Goal: Transaction & Acquisition: Purchase product/service

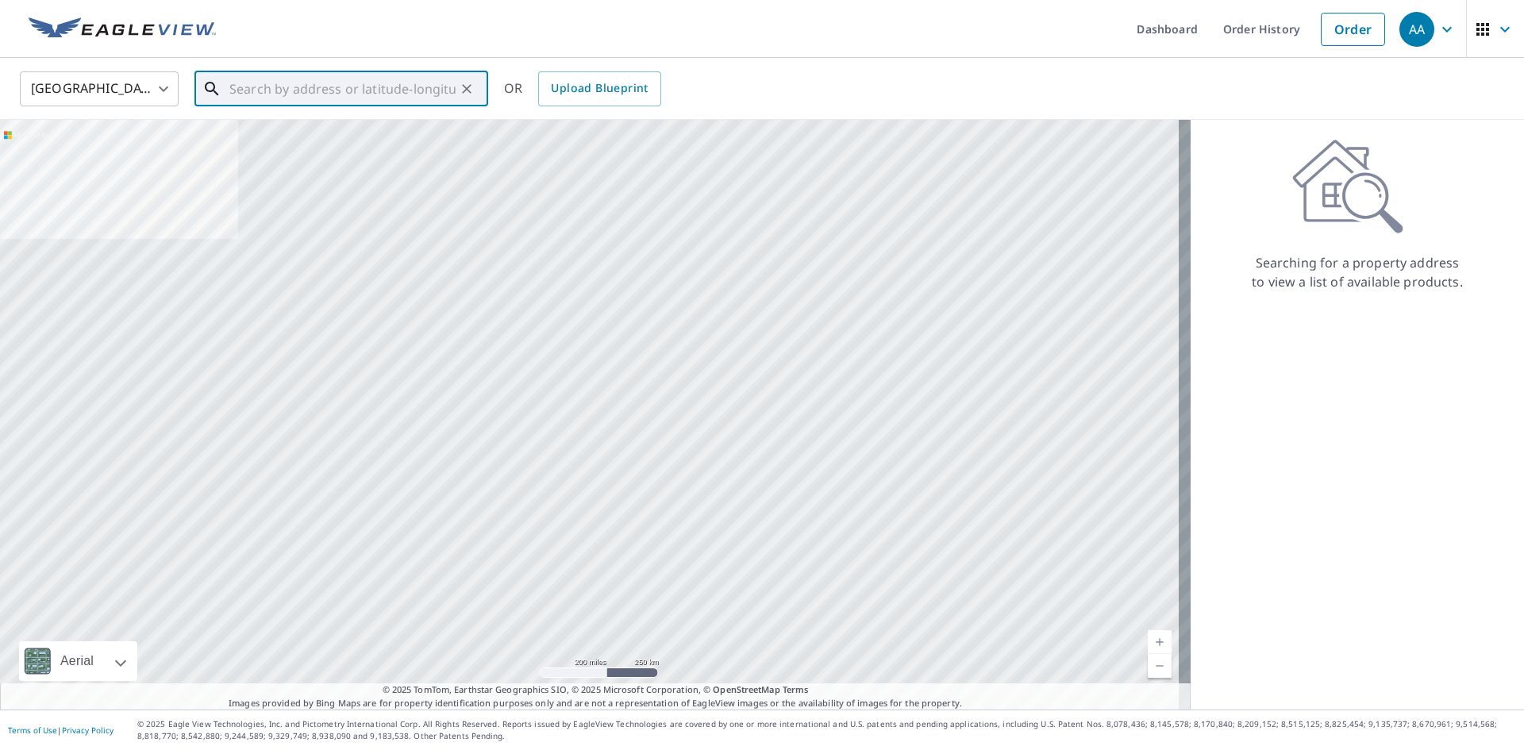
click at [311, 99] on input "text" at bounding box center [342, 89] width 226 height 44
paste input "107 [PERSON_NAME] Pkway"
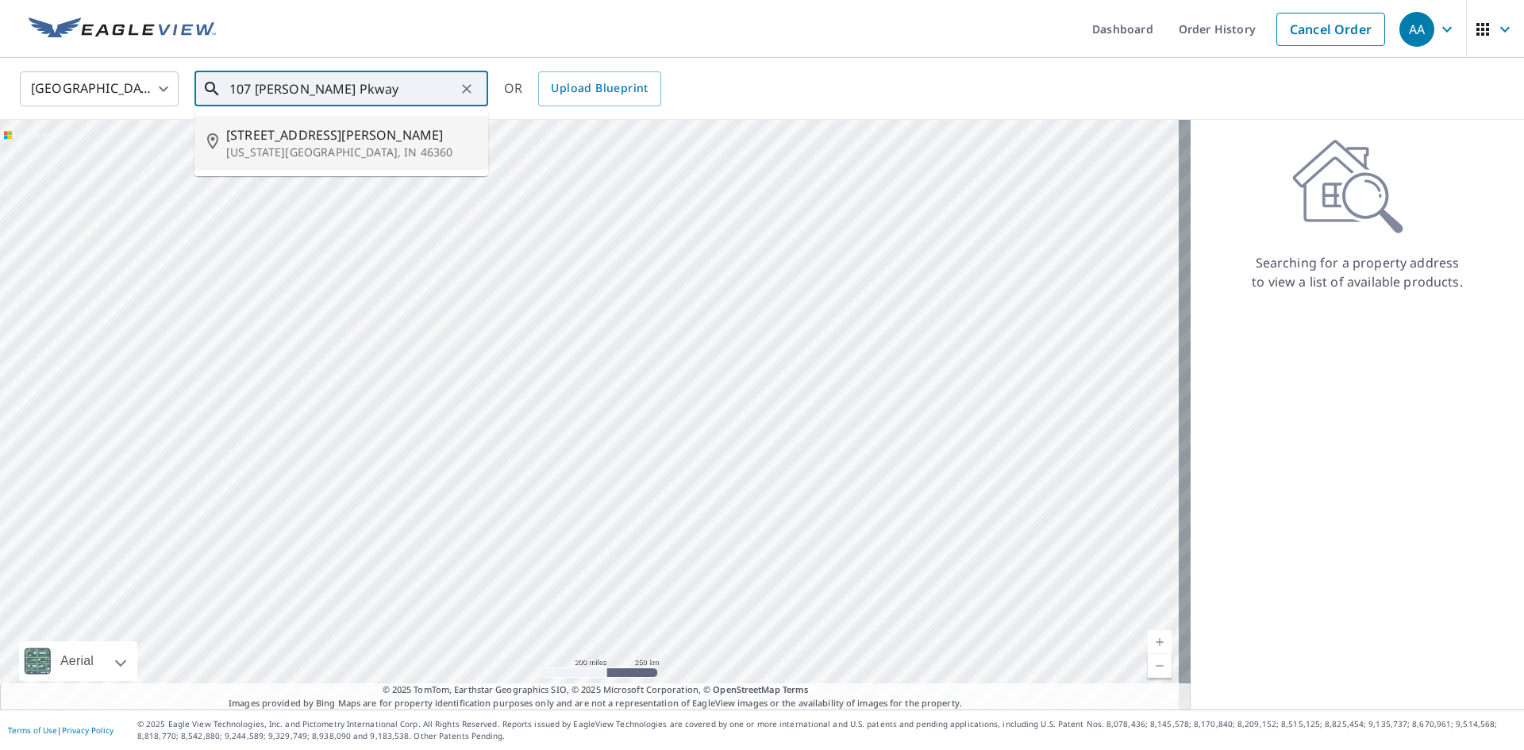
click at [410, 138] on span "[STREET_ADDRESS][PERSON_NAME]" at bounding box center [350, 134] width 249 height 19
type input "[STREET_ADDRESS][PERSON_NAME][US_STATE]"
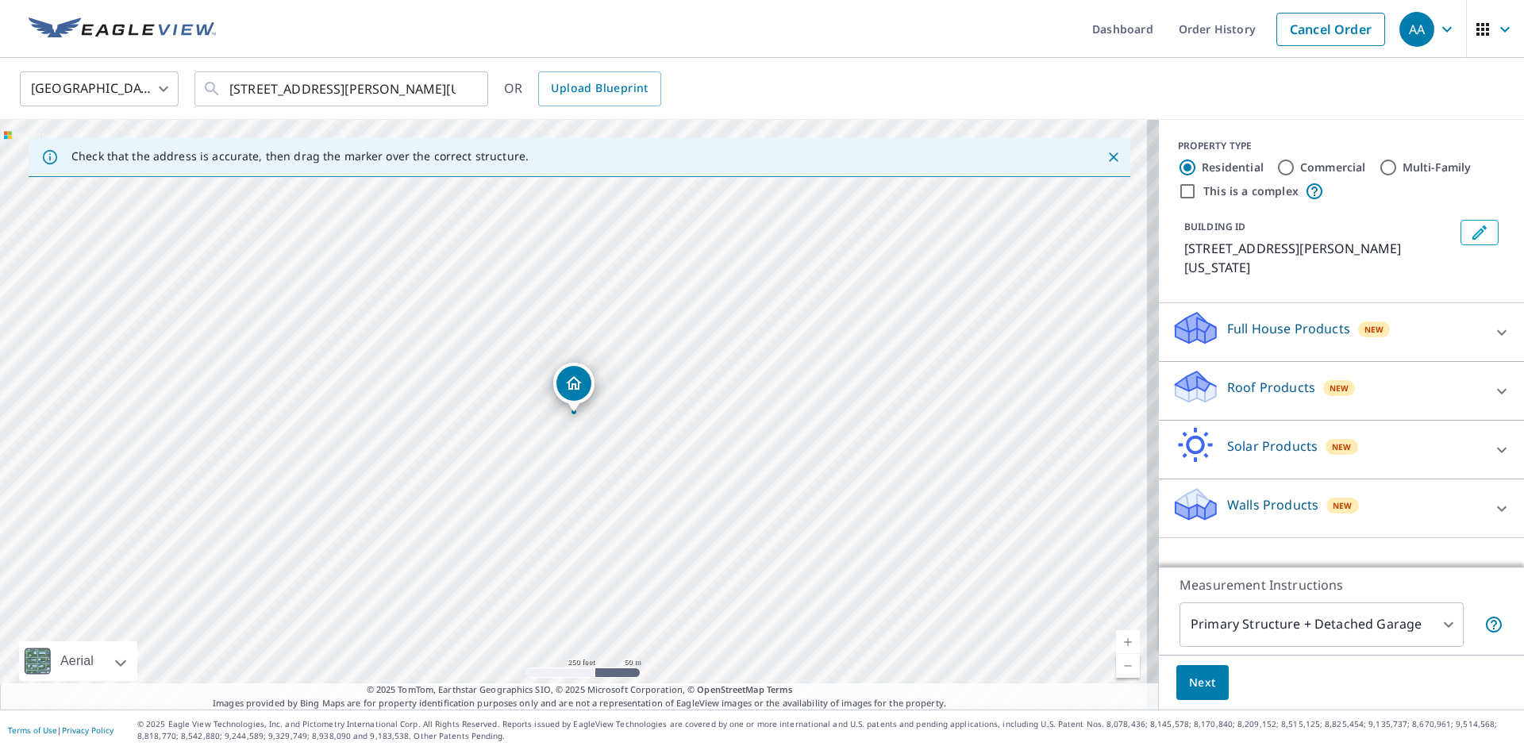
click at [1246, 495] on p "Walls Products" at bounding box center [1272, 504] width 91 height 19
click at [1172, 541] on div "Walls, Windows & Doors" at bounding box center [1342, 553] width 340 height 45
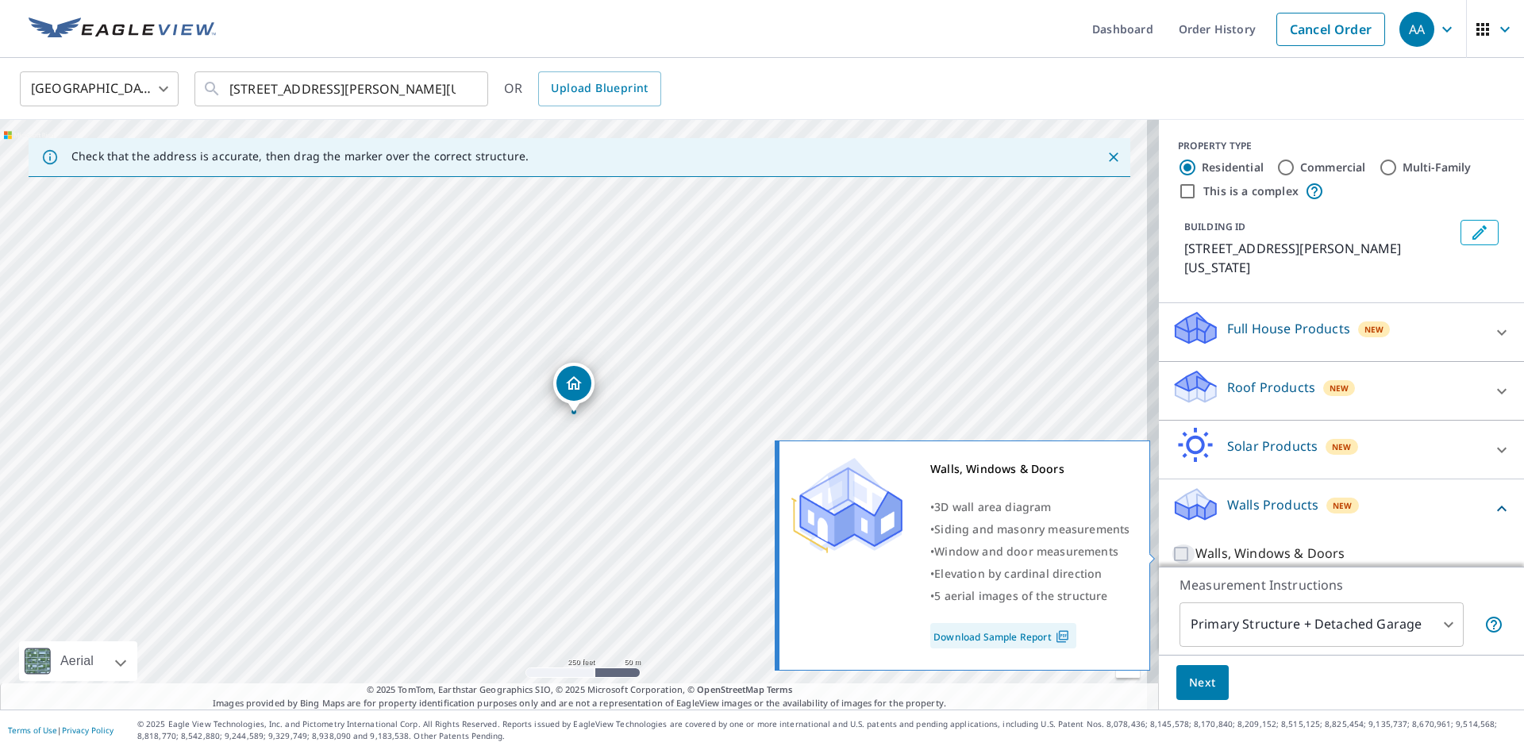
click at [1172, 559] on input "Walls, Windows & Doors" at bounding box center [1184, 554] width 24 height 19
checkbox input "true"
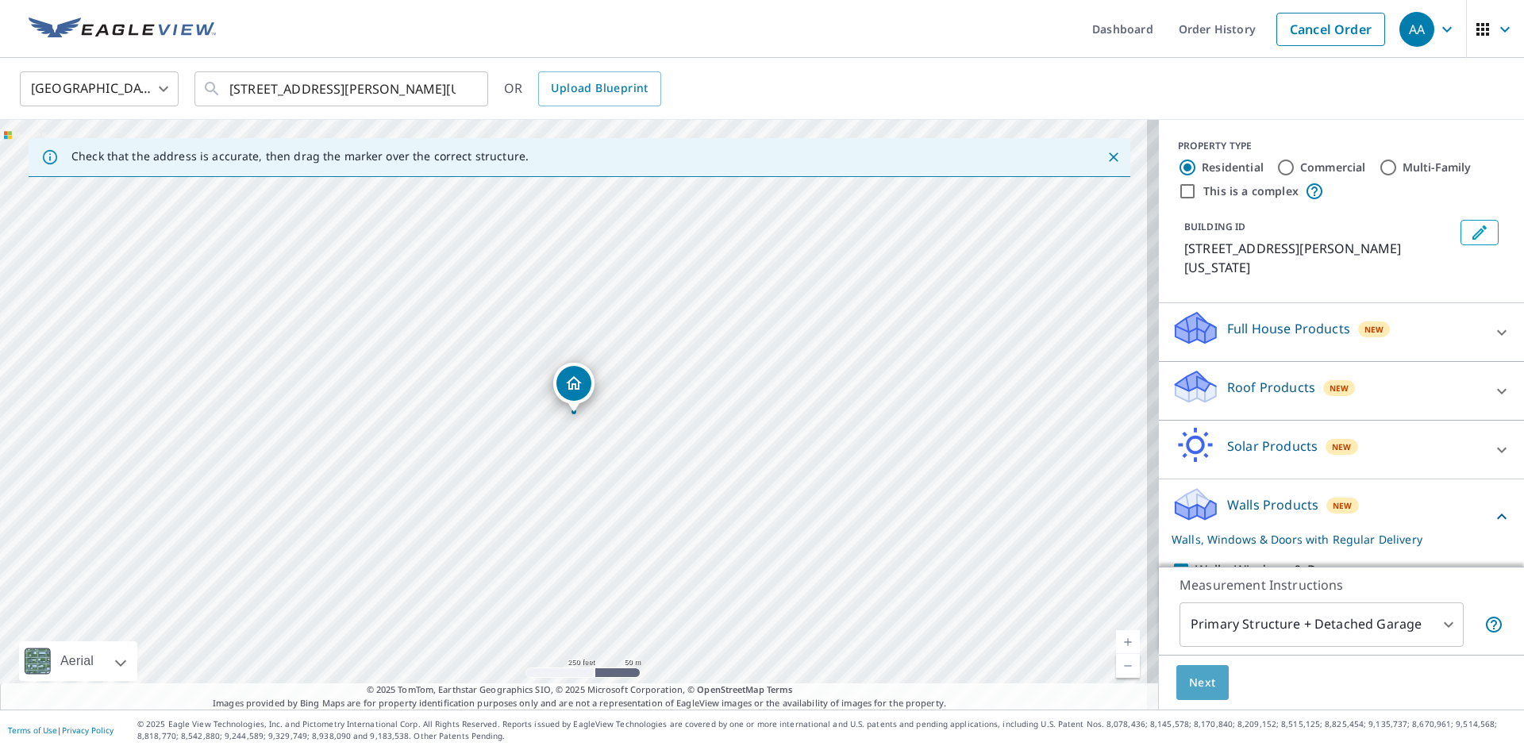
click at [1189, 676] on span "Next" at bounding box center [1202, 683] width 27 height 20
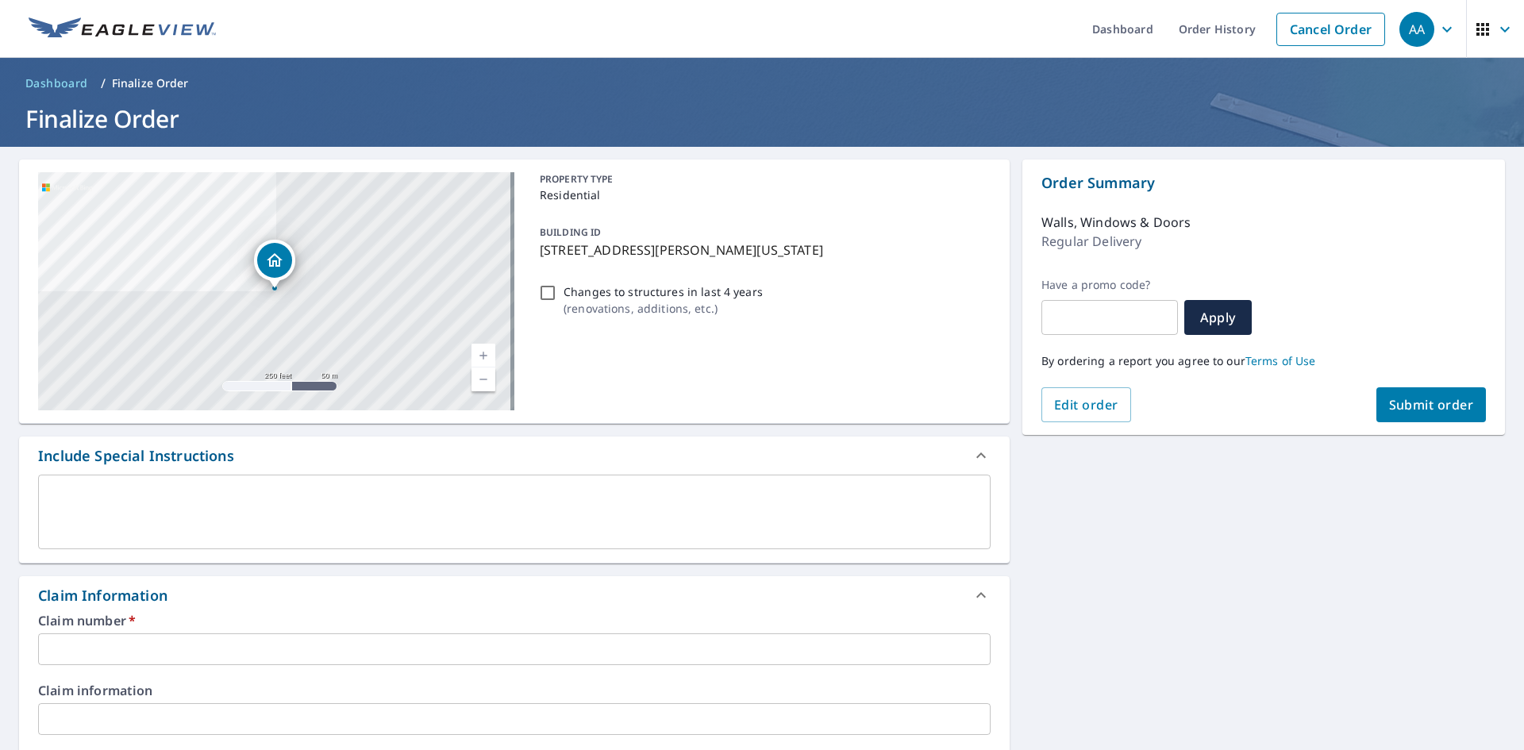
click at [172, 654] on input "text" at bounding box center [514, 650] width 953 height 32
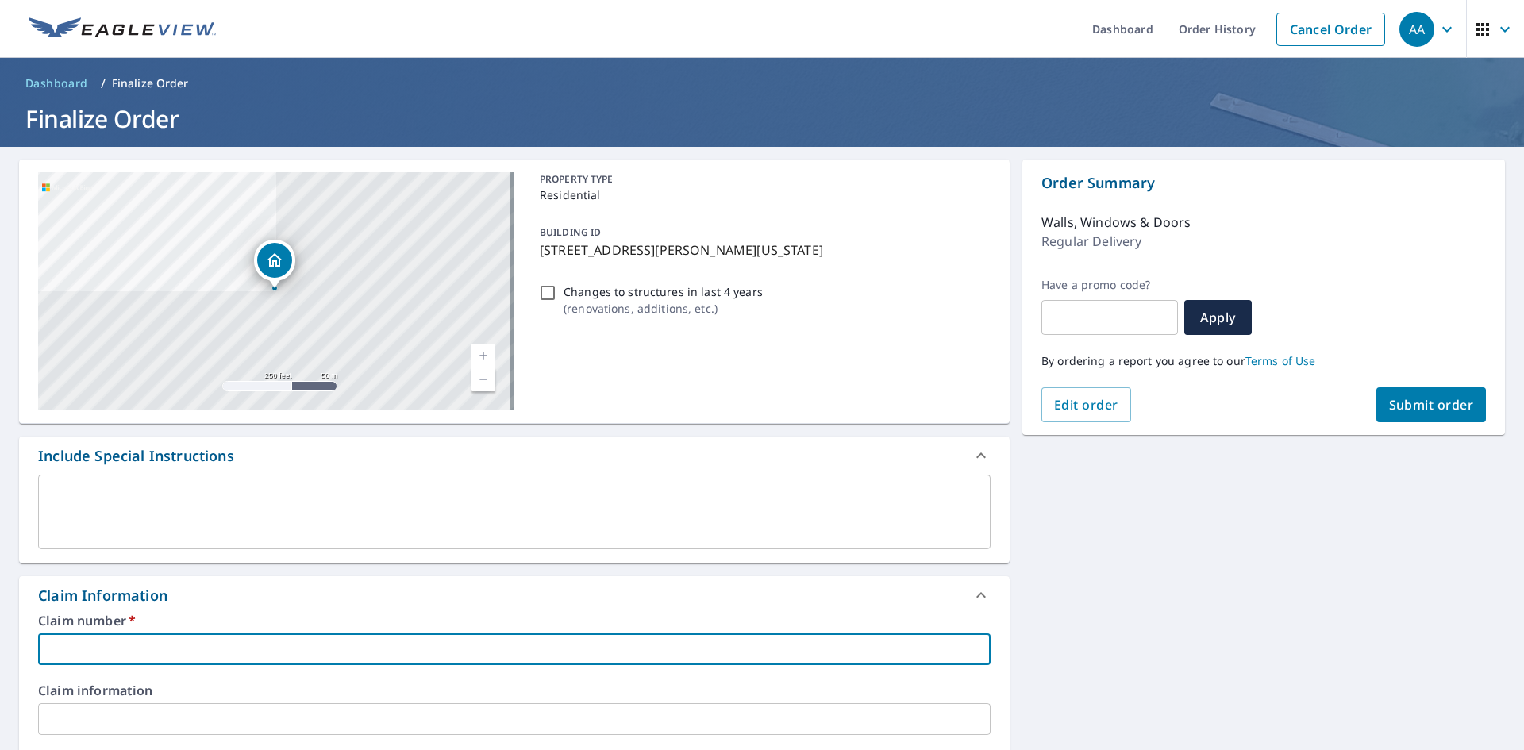
type input "b"
checkbox input "true"
type input "be"
checkbox input "true"
type input "bee"
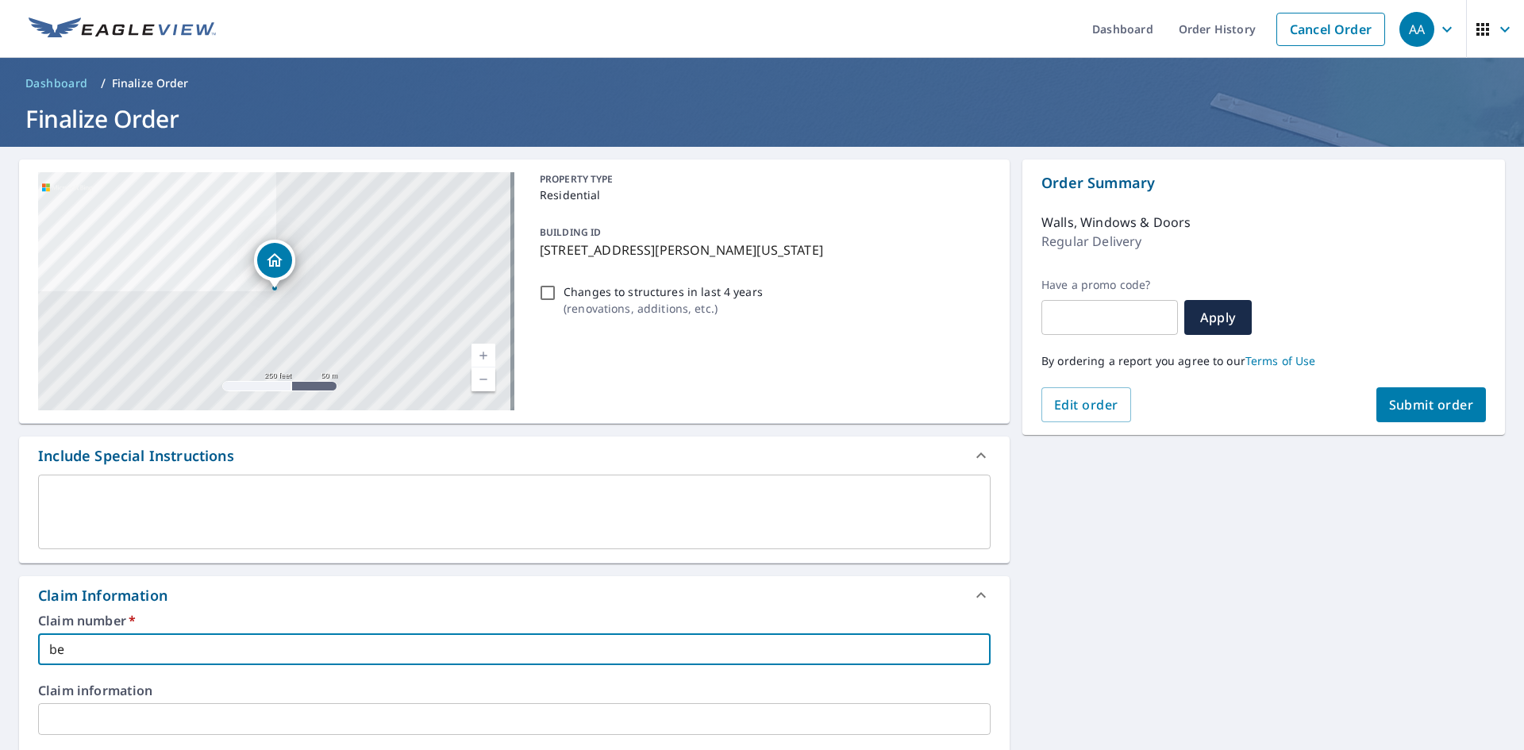
checkbox input "true"
type input "bees"
checkbox input "true"
type input "[PERSON_NAME]"
checkbox input "true"
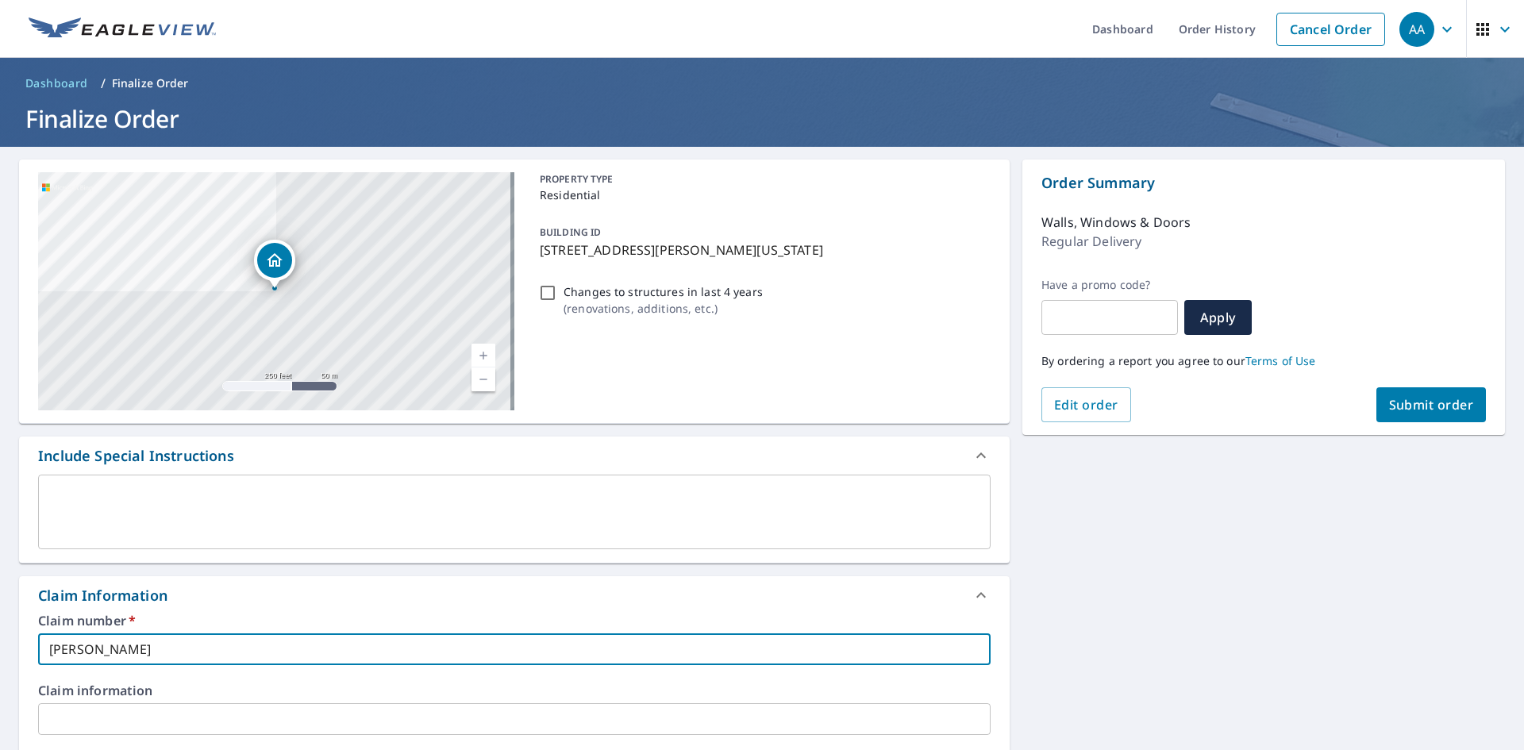
type input "[PERSON_NAME]"
click at [1430, 386] on div "By ordering a report you agree to our Terms of Use" at bounding box center [1264, 361] width 445 height 52
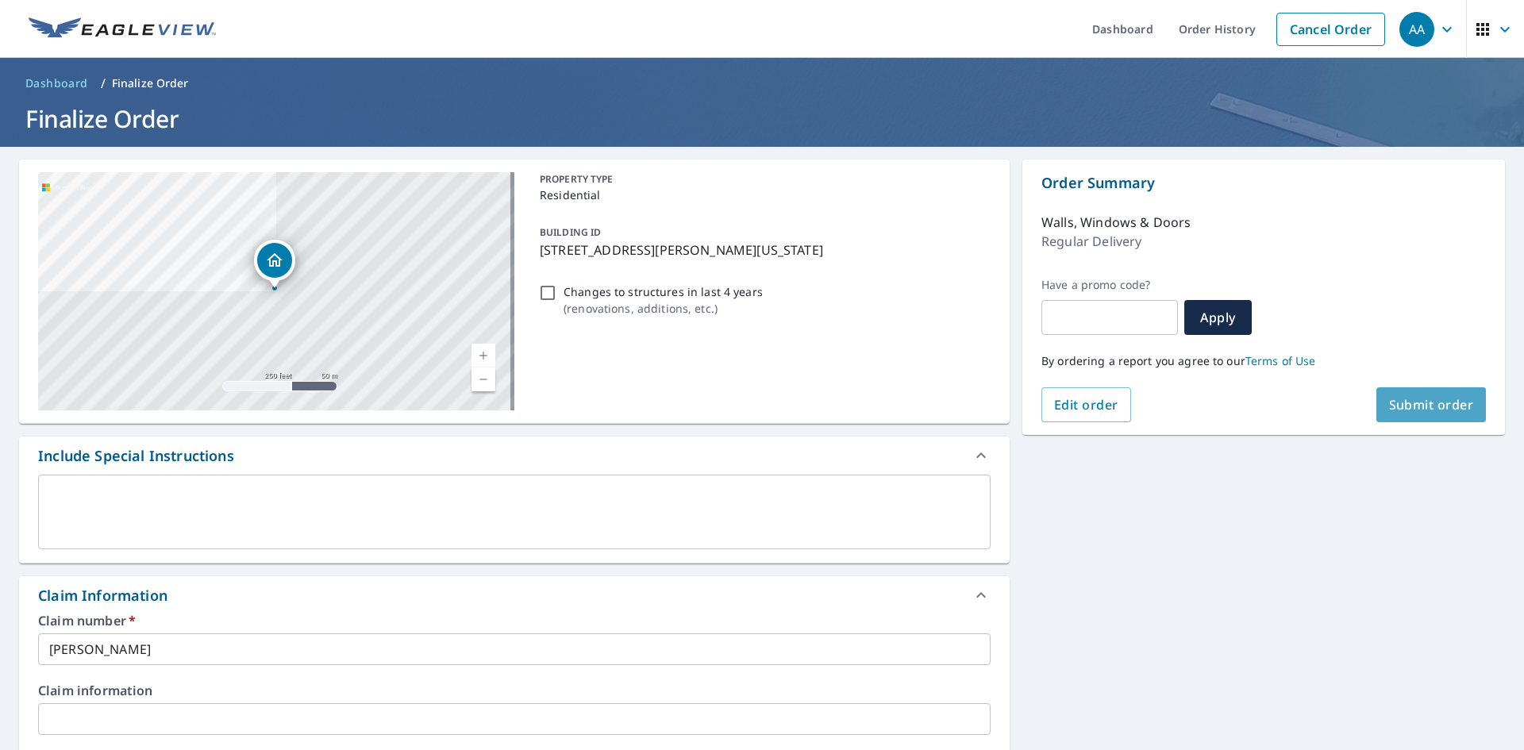
click at [1431, 396] on span "Submit order" at bounding box center [1431, 404] width 85 height 17
checkbox input "true"
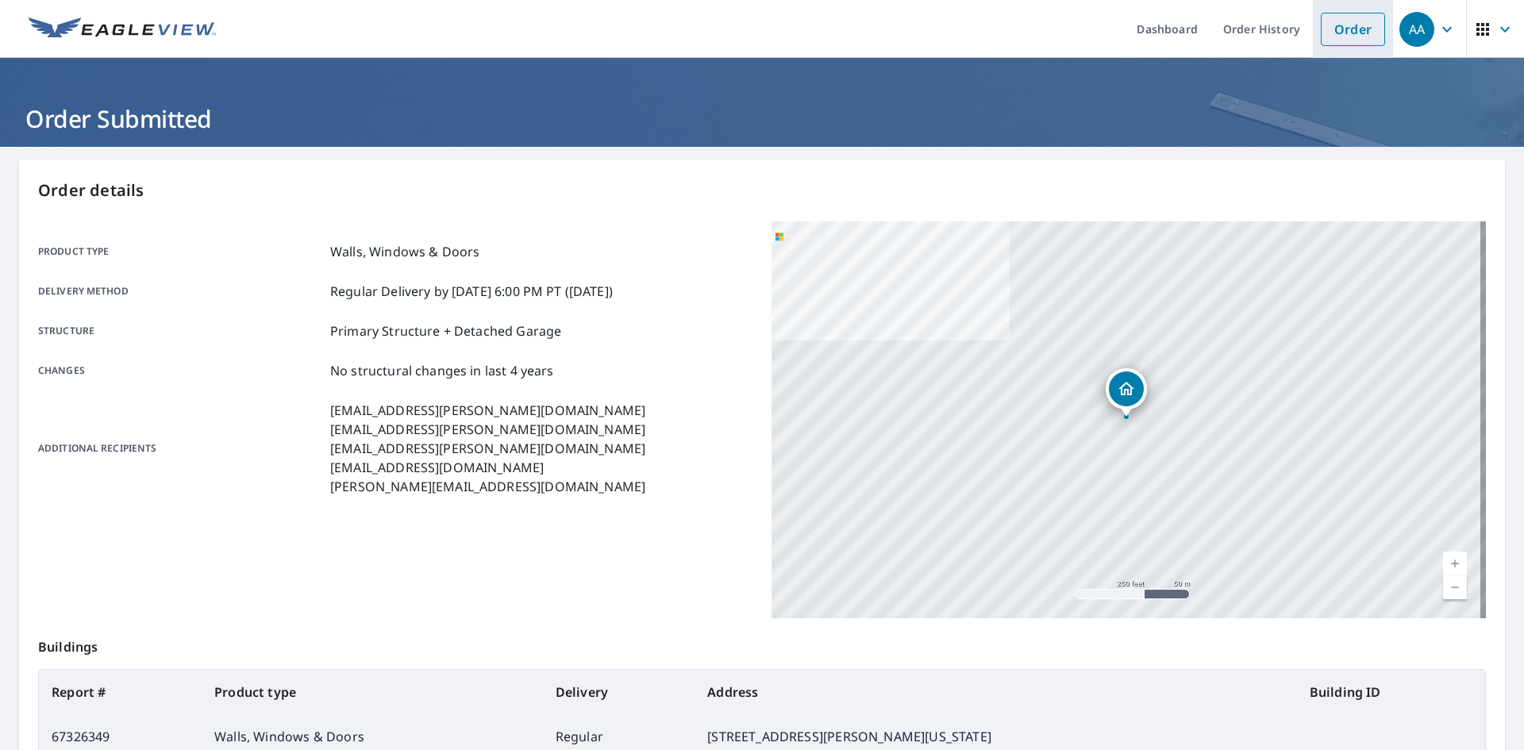
click at [1345, 23] on link "Order" at bounding box center [1353, 29] width 64 height 33
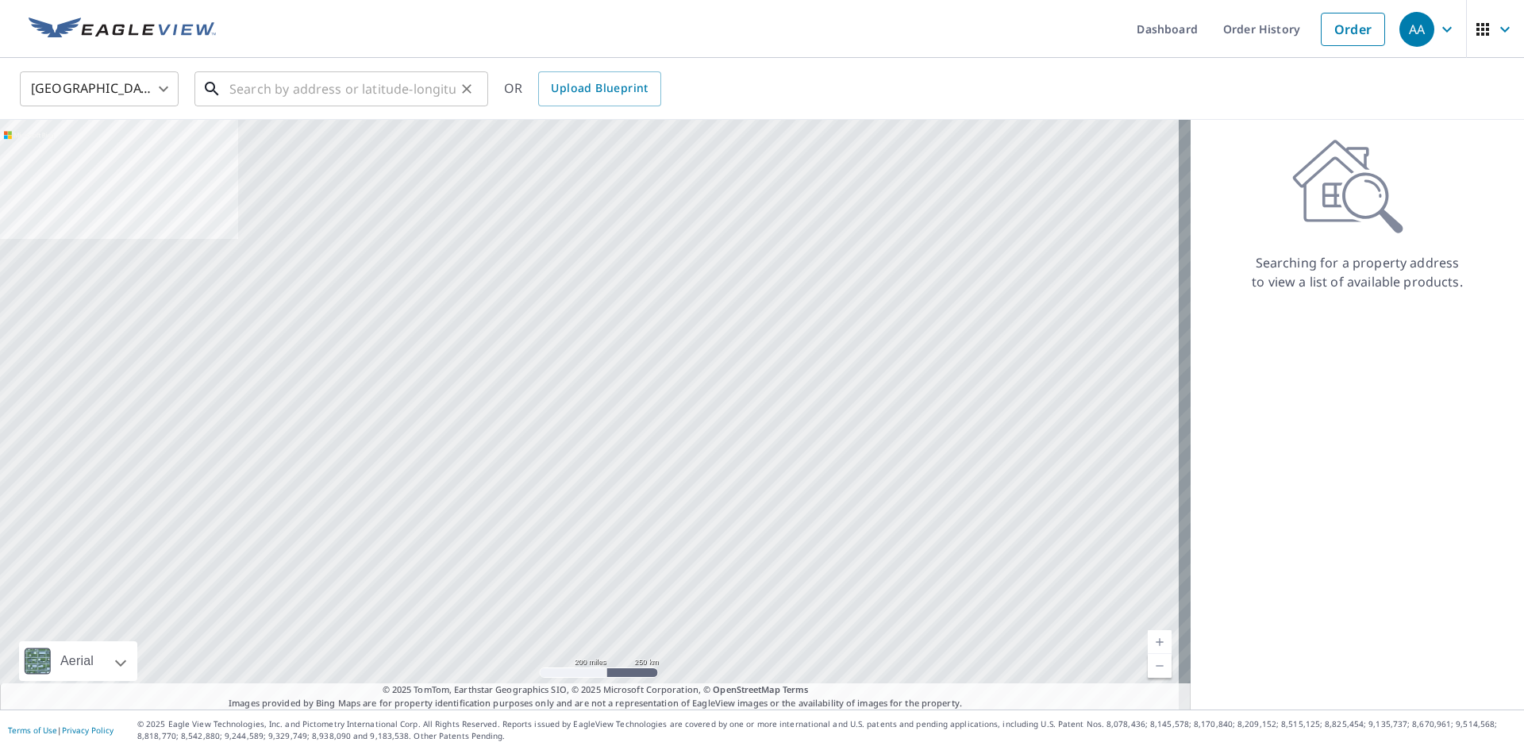
click at [268, 98] on input "text" at bounding box center [342, 89] width 226 height 44
paste input "[STREET_ADDRESS][US_STATE]"
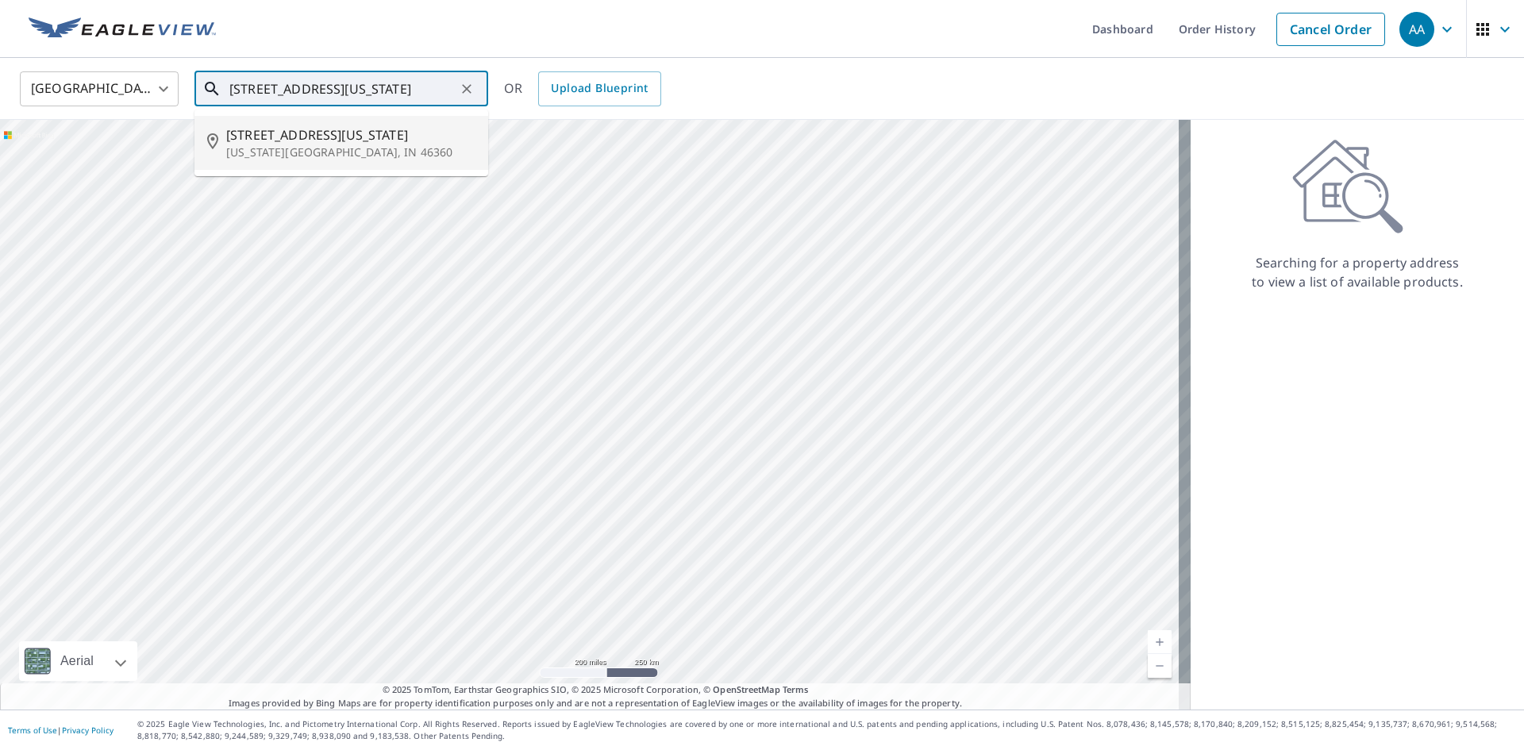
click at [418, 139] on span "[STREET_ADDRESS][US_STATE]" at bounding box center [350, 134] width 249 height 19
type input "[STREET_ADDRESS][US_STATE][US_STATE]"
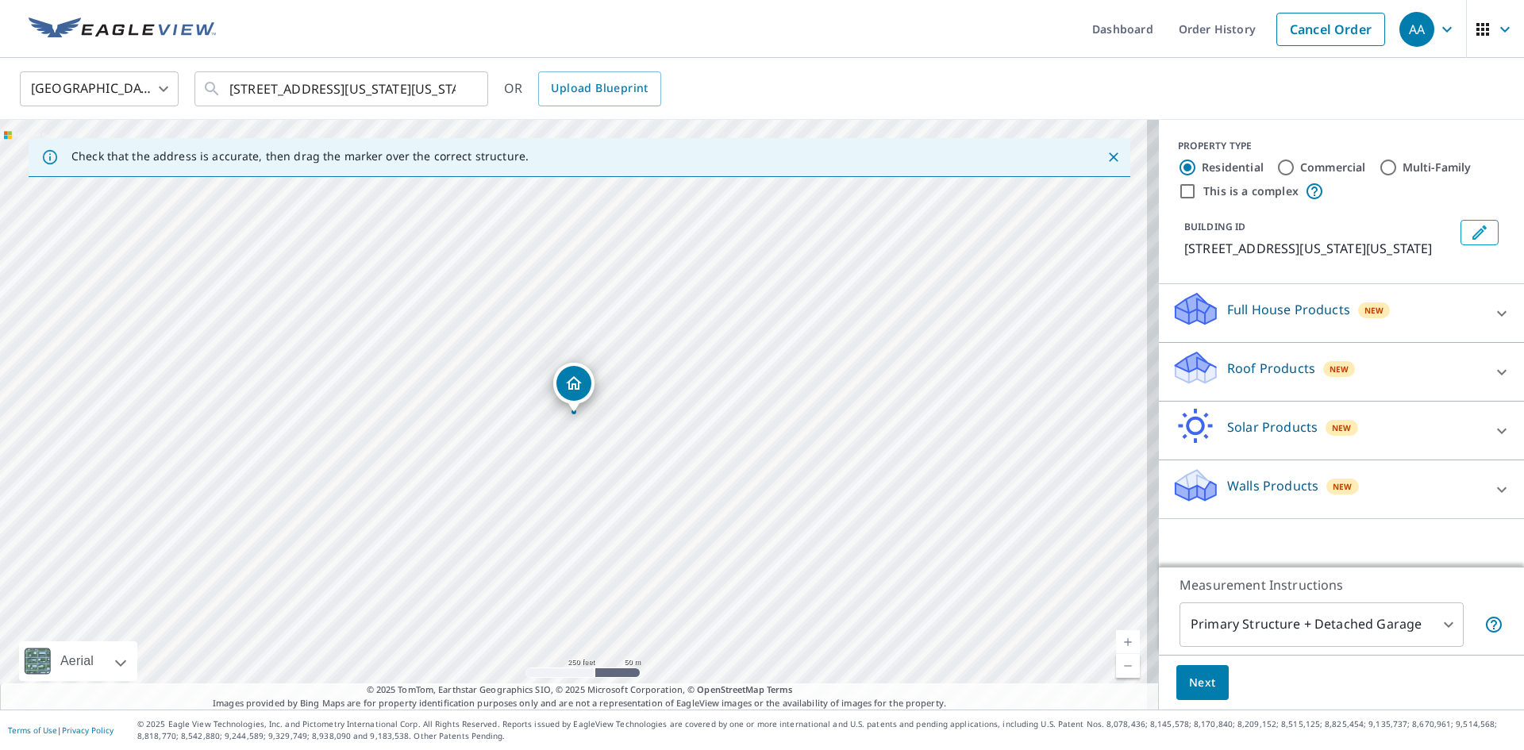
click at [1231, 395] on div "Roof Products New" at bounding box center [1327, 371] width 311 height 45
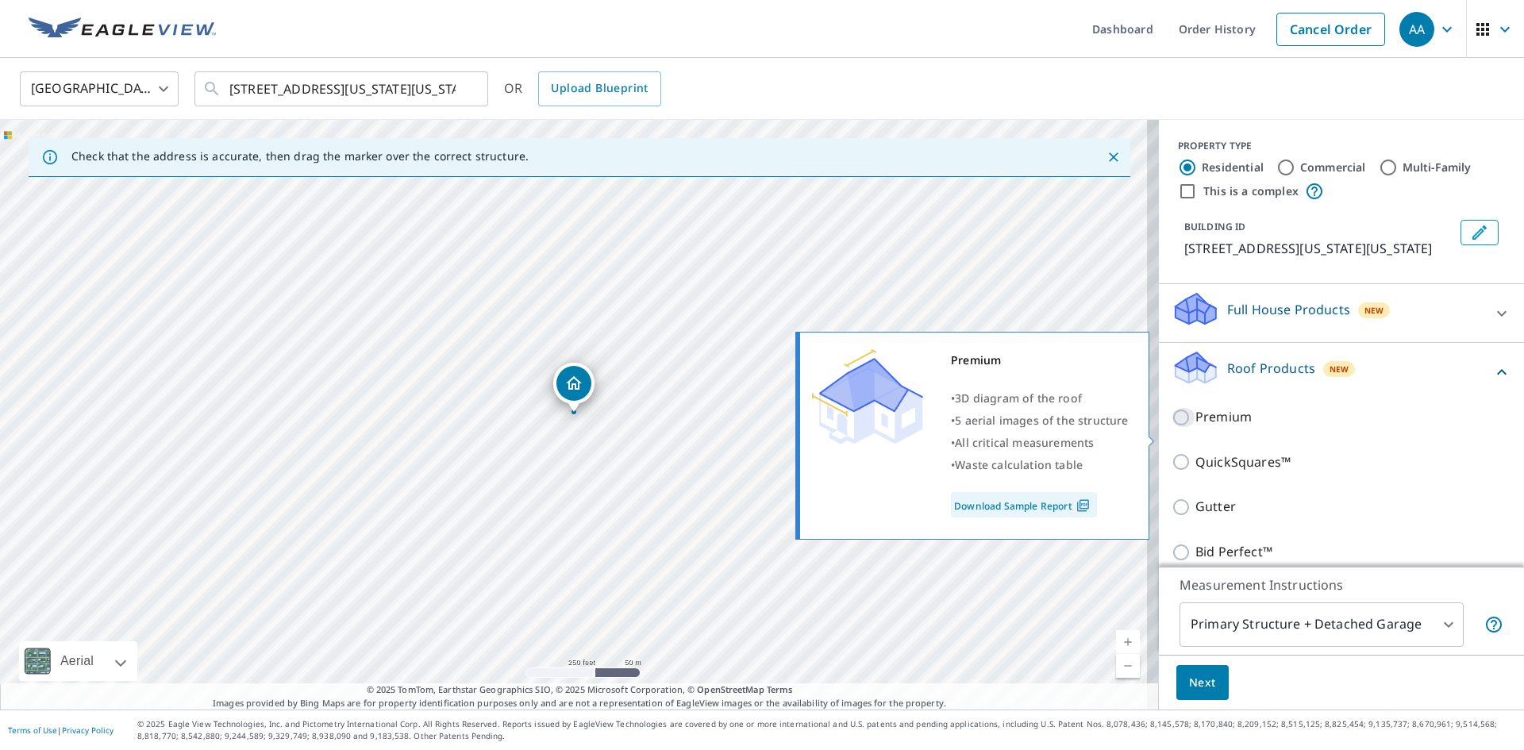
click at [1173, 427] on input "Premium" at bounding box center [1184, 417] width 24 height 19
checkbox input "true"
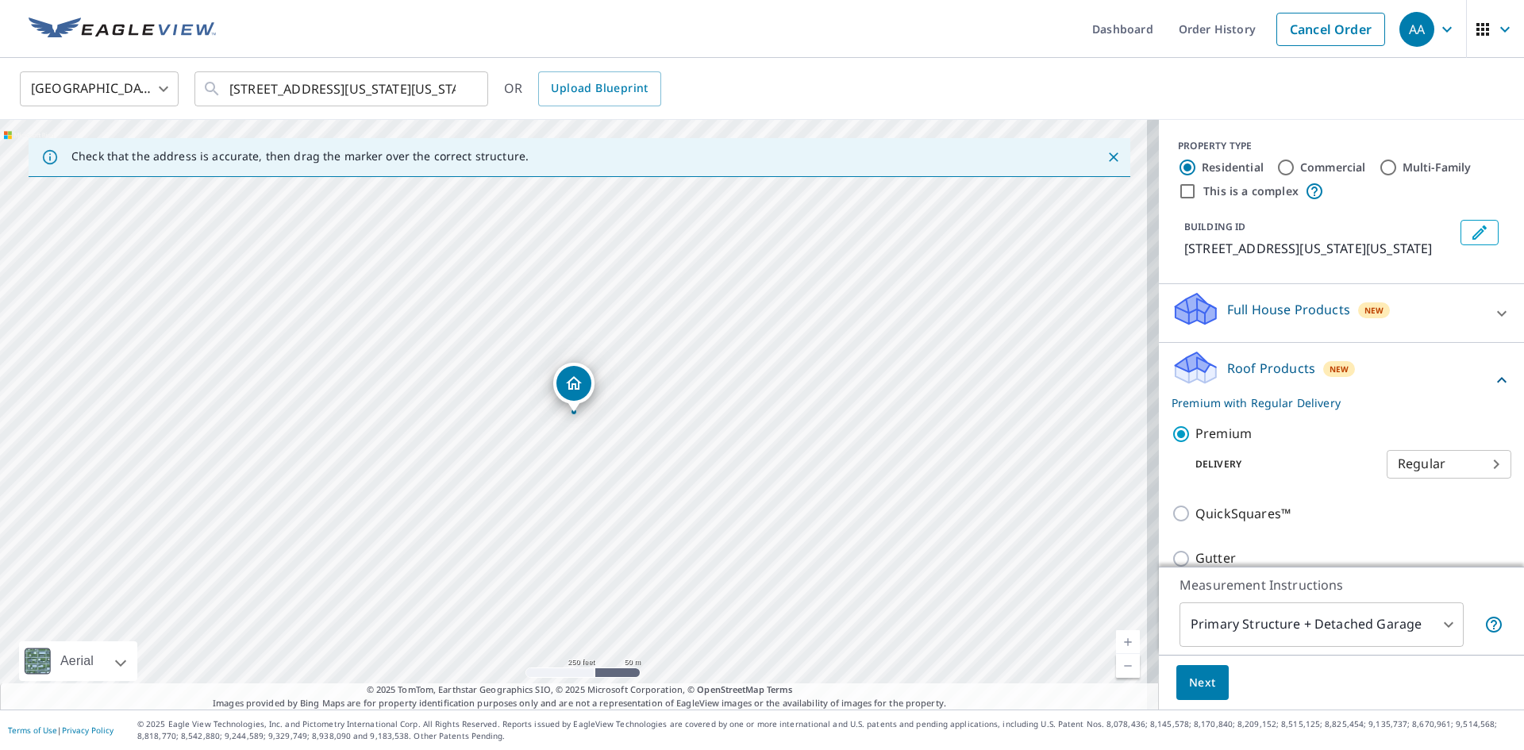
click at [1416, 504] on body "AA AA Dashboard Order History Cancel Order AA [GEOGRAPHIC_DATA] US ​ [STREET_AD…" at bounding box center [762, 375] width 1524 height 750
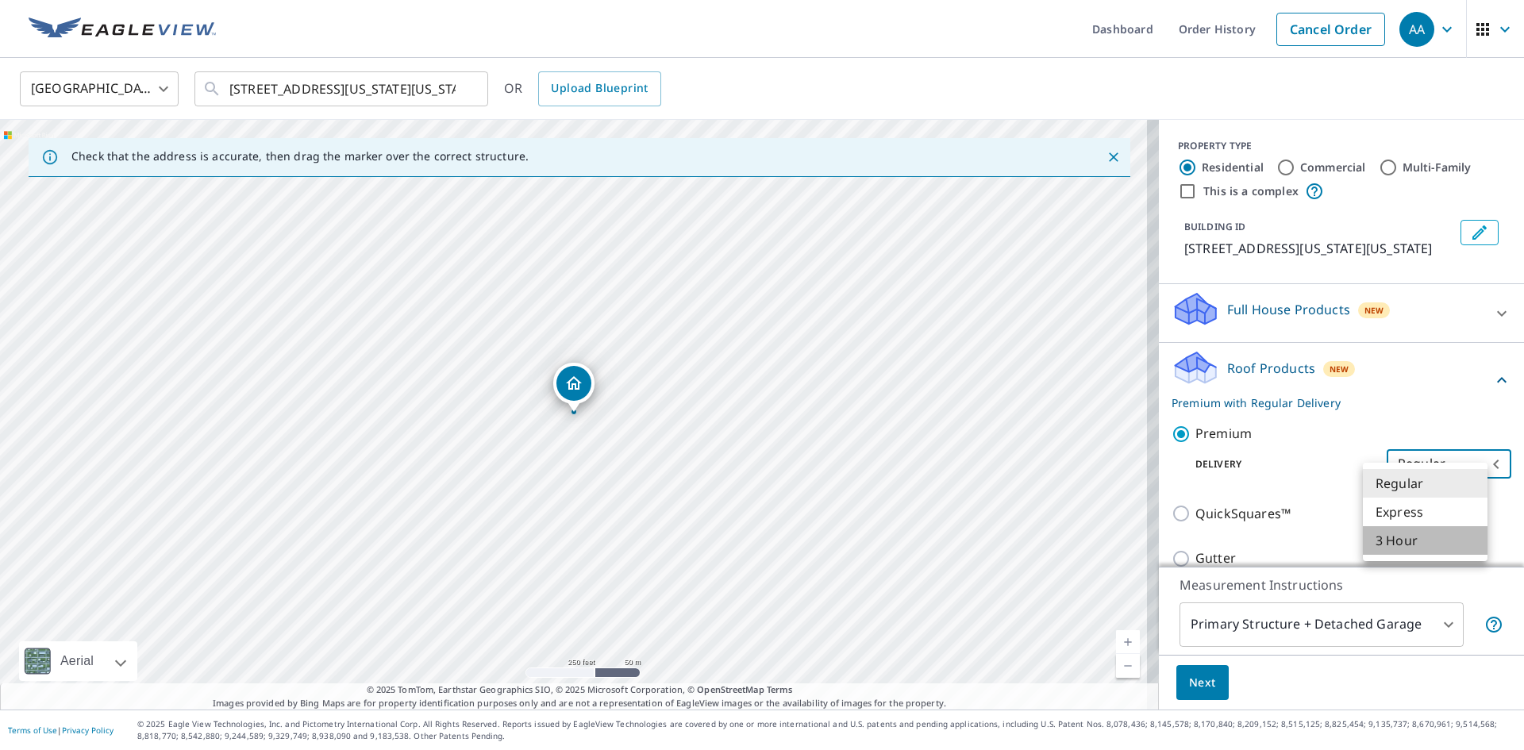
click at [1403, 541] on li "3 Hour" at bounding box center [1425, 540] width 125 height 29
type input "7"
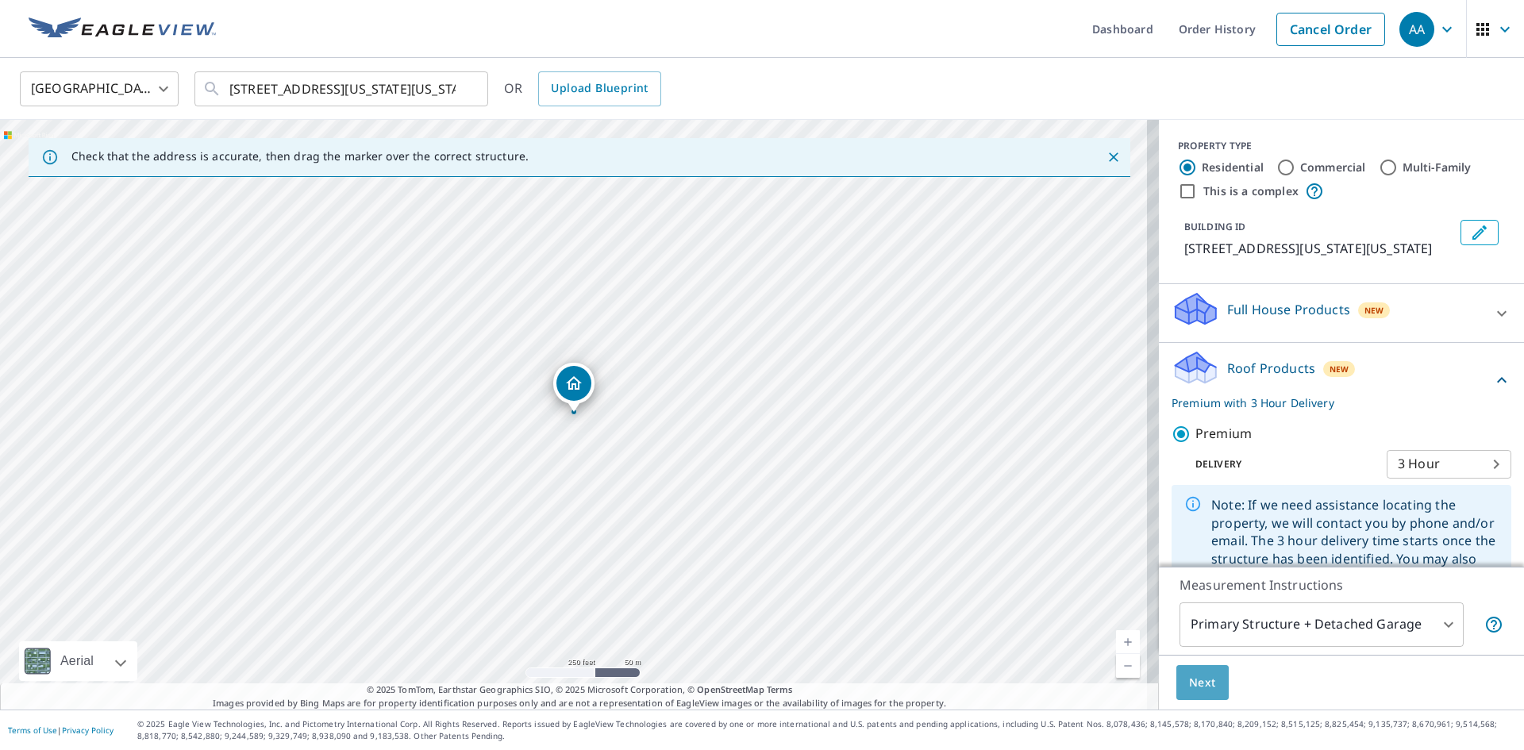
click at [1205, 678] on button "Next" at bounding box center [1203, 683] width 52 height 36
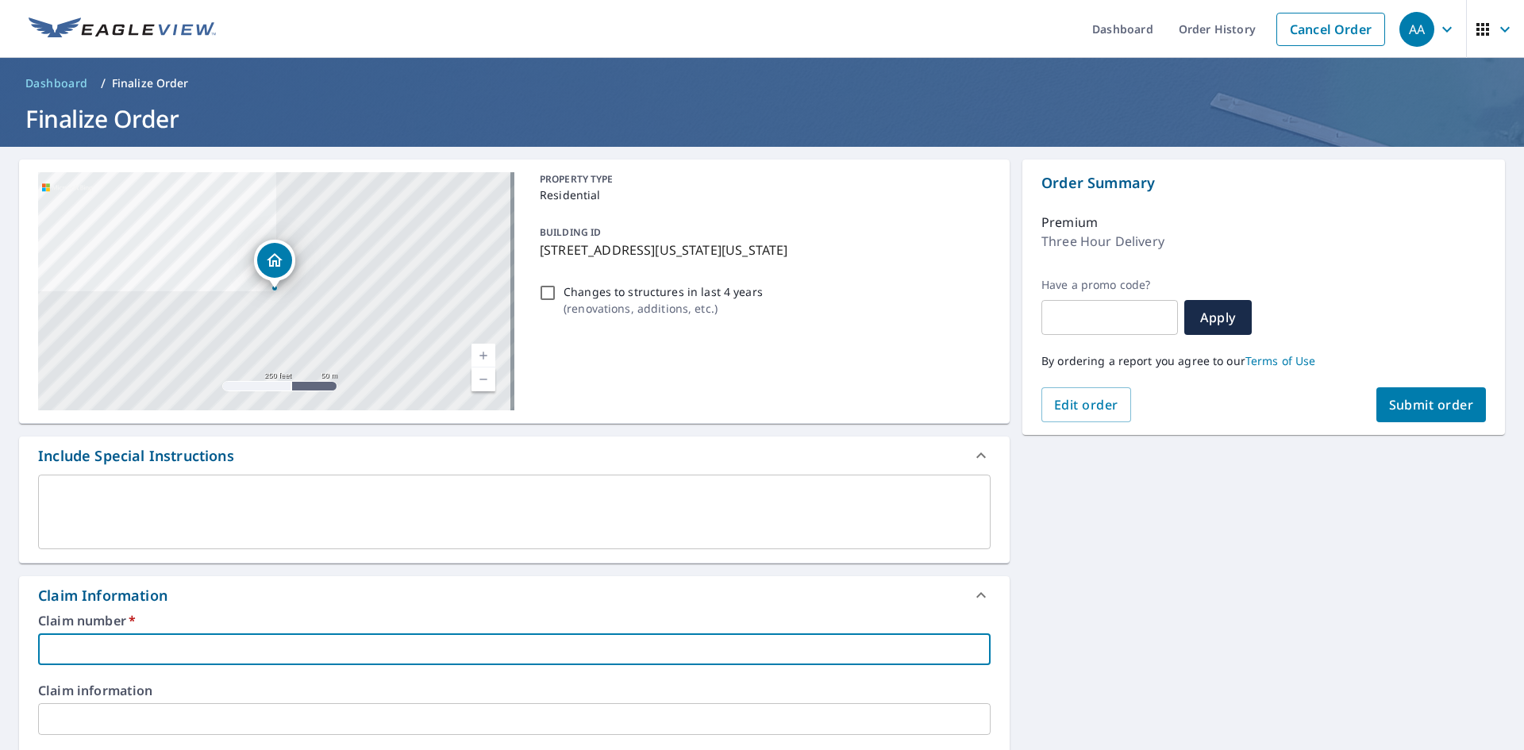
click at [79, 648] on input "text" at bounding box center [514, 650] width 953 height 32
type input "mo"
checkbox input "true"
type input "mor"
checkbox input "true"
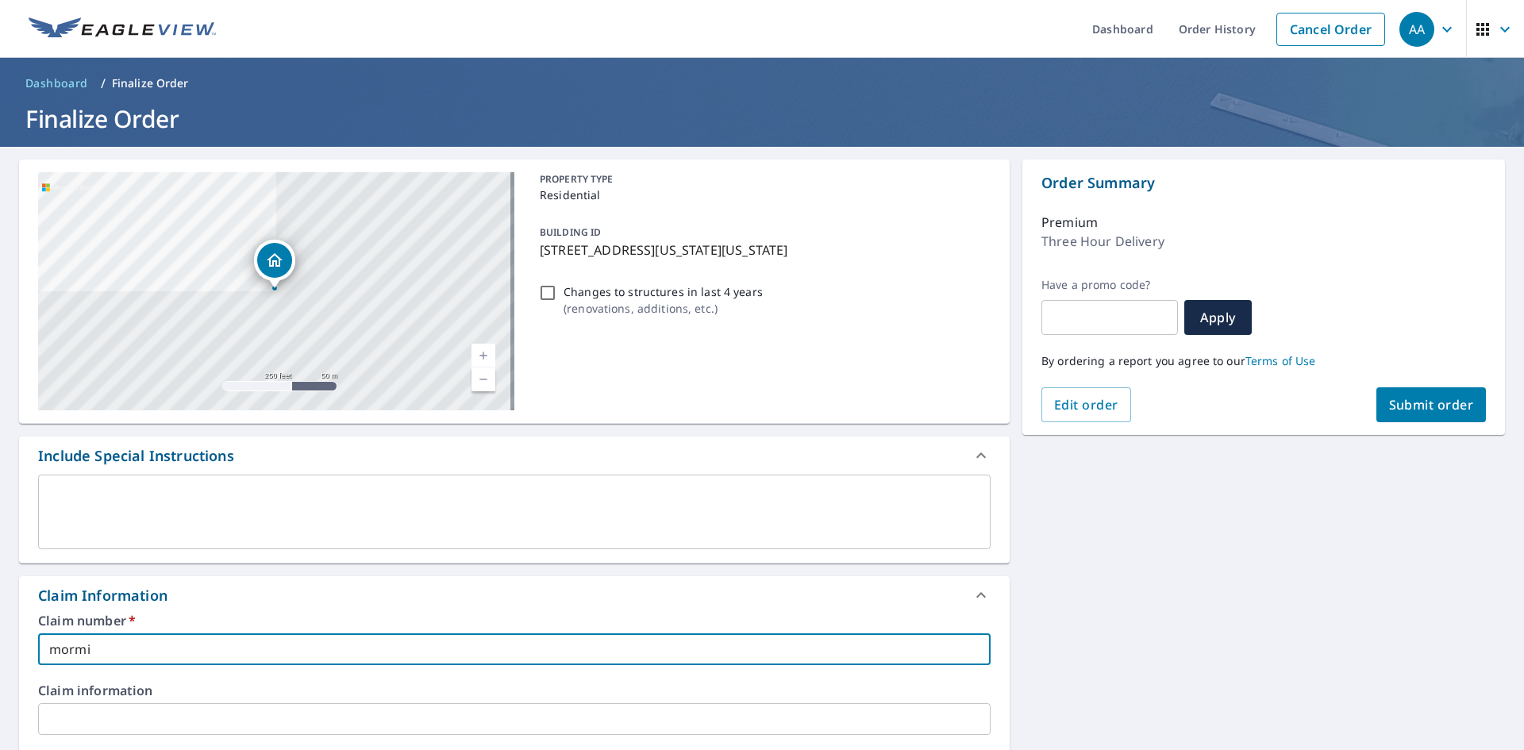
type input "mormic"
checkbox input "true"
type input "mormic"
click at [1431, 392] on button "Submit order" at bounding box center [1432, 404] width 110 height 35
checkbox input "true"
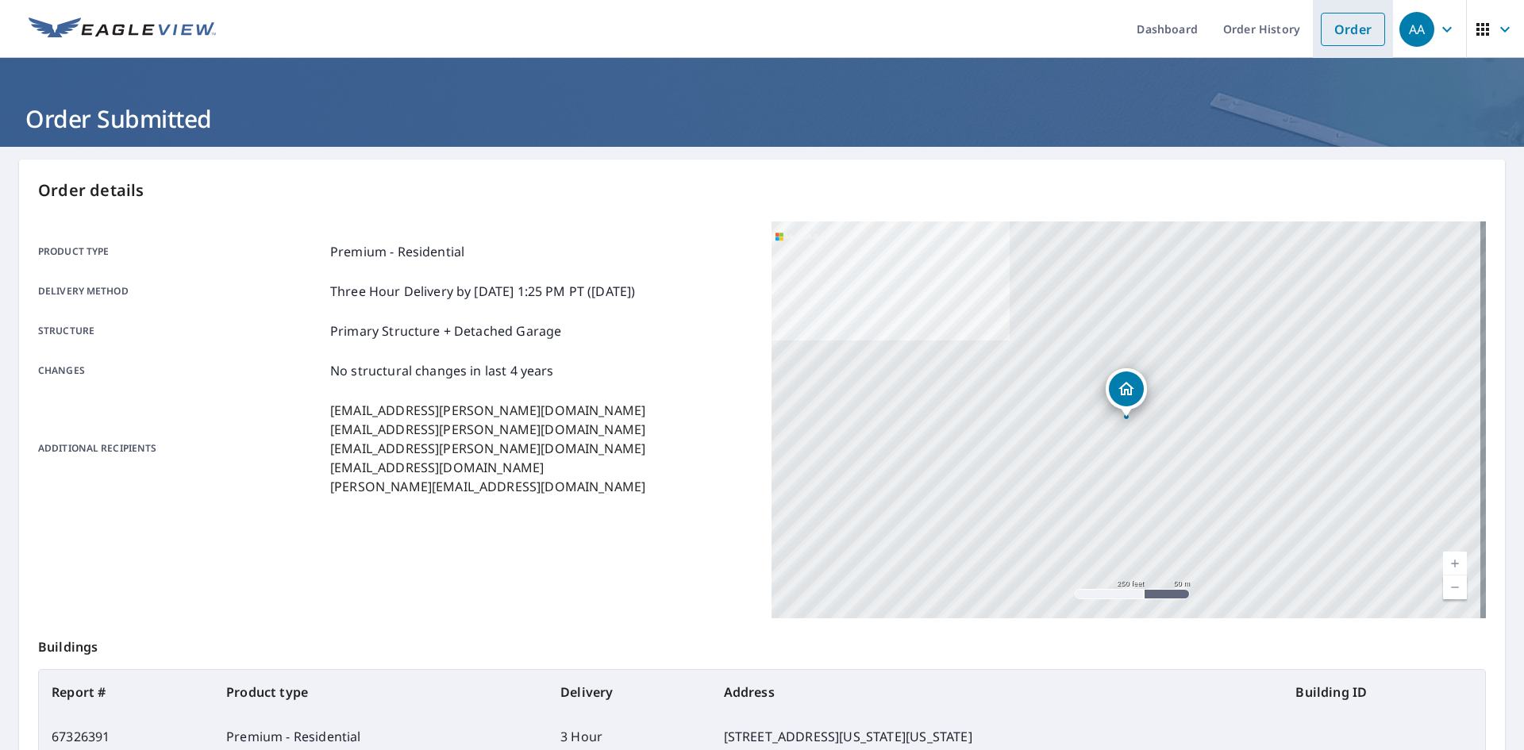
click at [1328, 13] on link "Order" at bounding box center [1353, 29] width 64 height 33
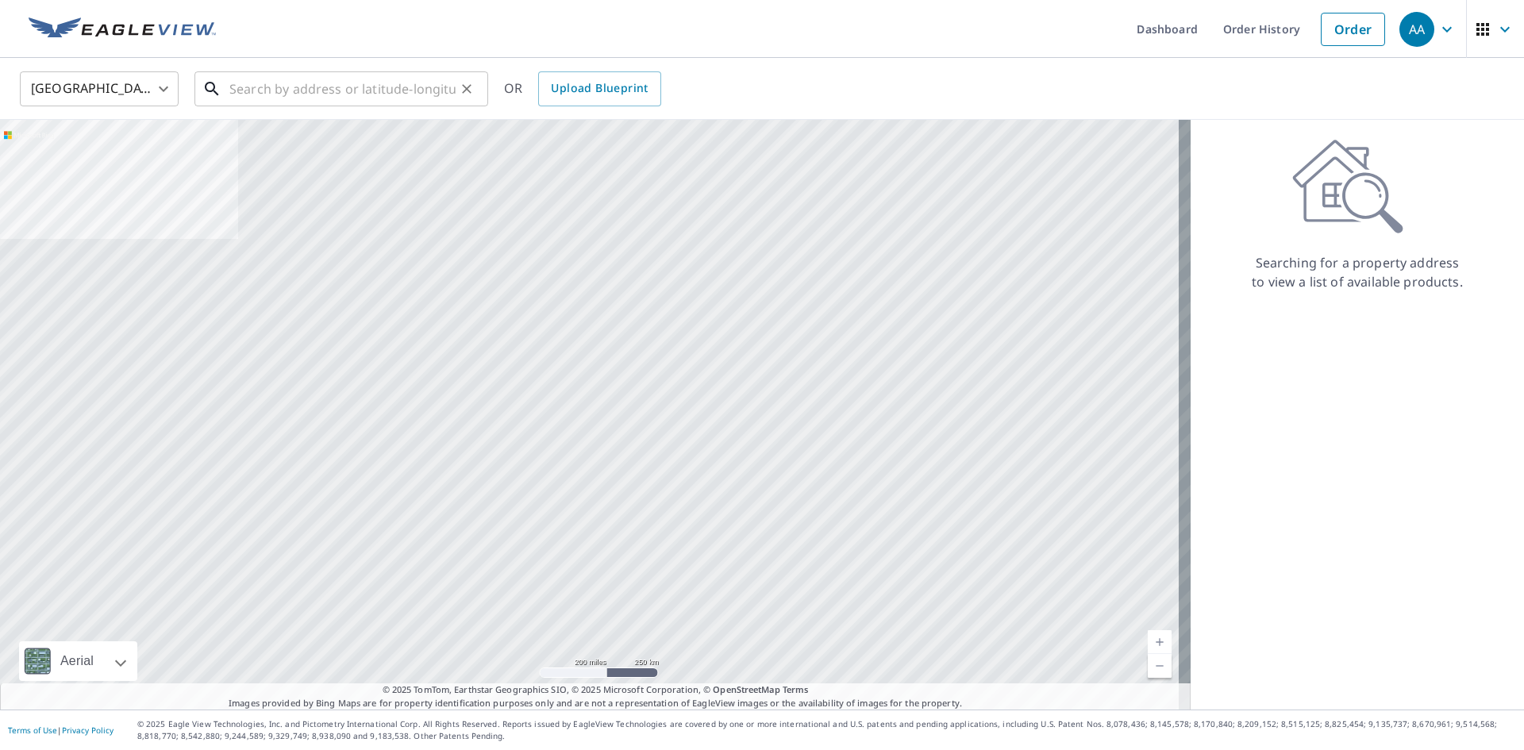
click at [247, 100] on input "text" at bounding box center [342, 89] width 226 height 44
paste input "[STREET_ADDRESS]"
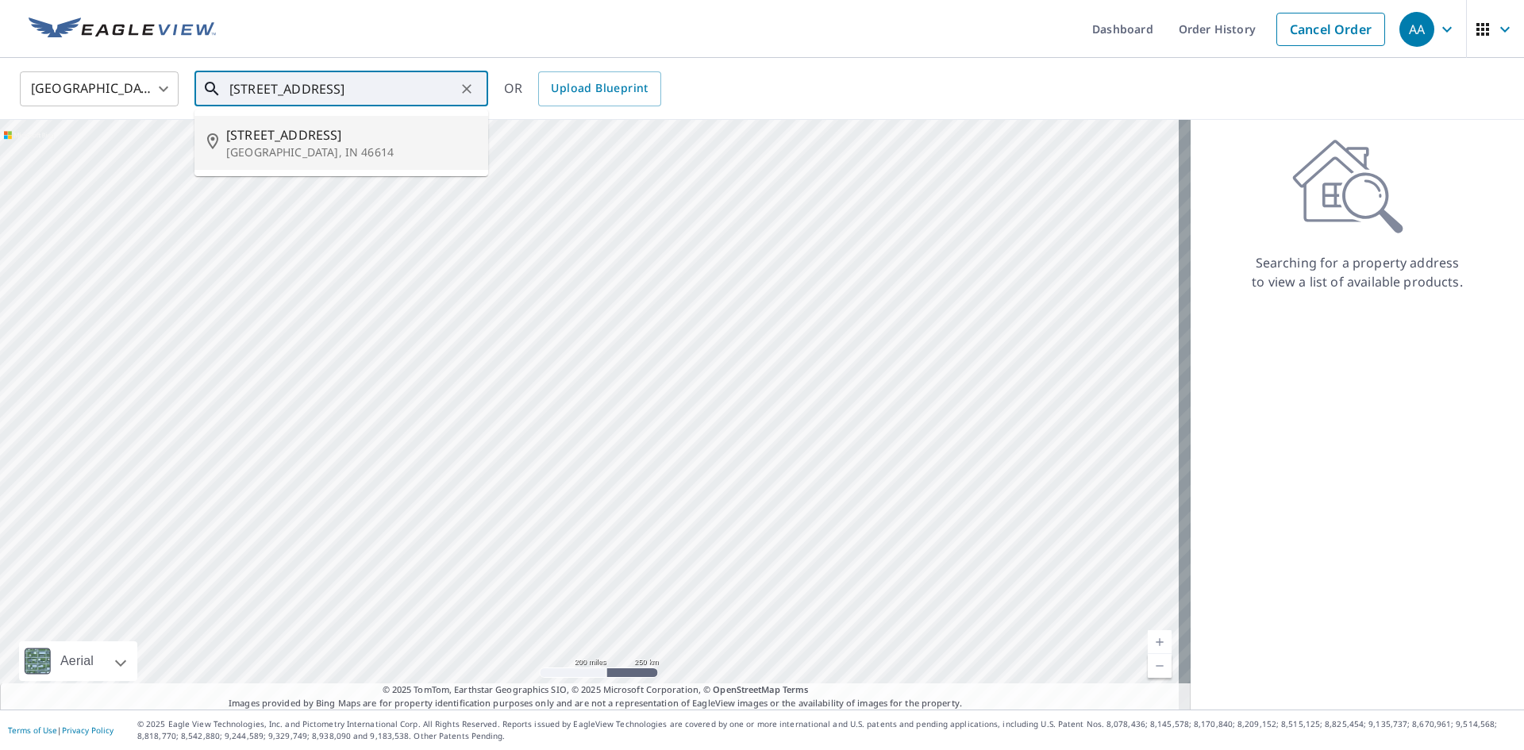
click at [368, 145] on p "[GEOGRAPHIC_DATA], IN 46614" at bounding box center [350, 153] width 249 height 16
type input "[STREET_ADDRESS]"
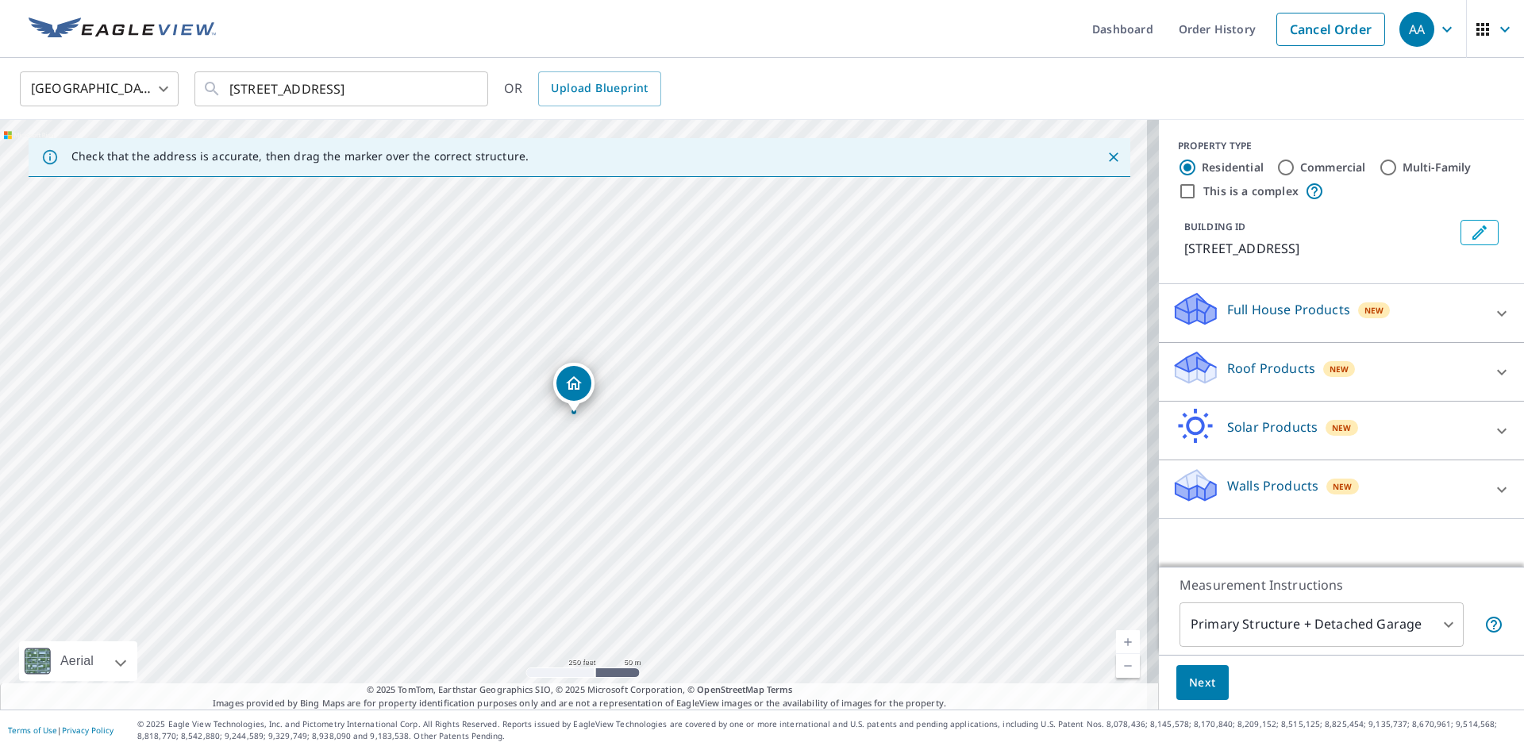
click at [1316, 391] on div "Roof Products New" at bounding box center [1327, 371] width 311 height 45
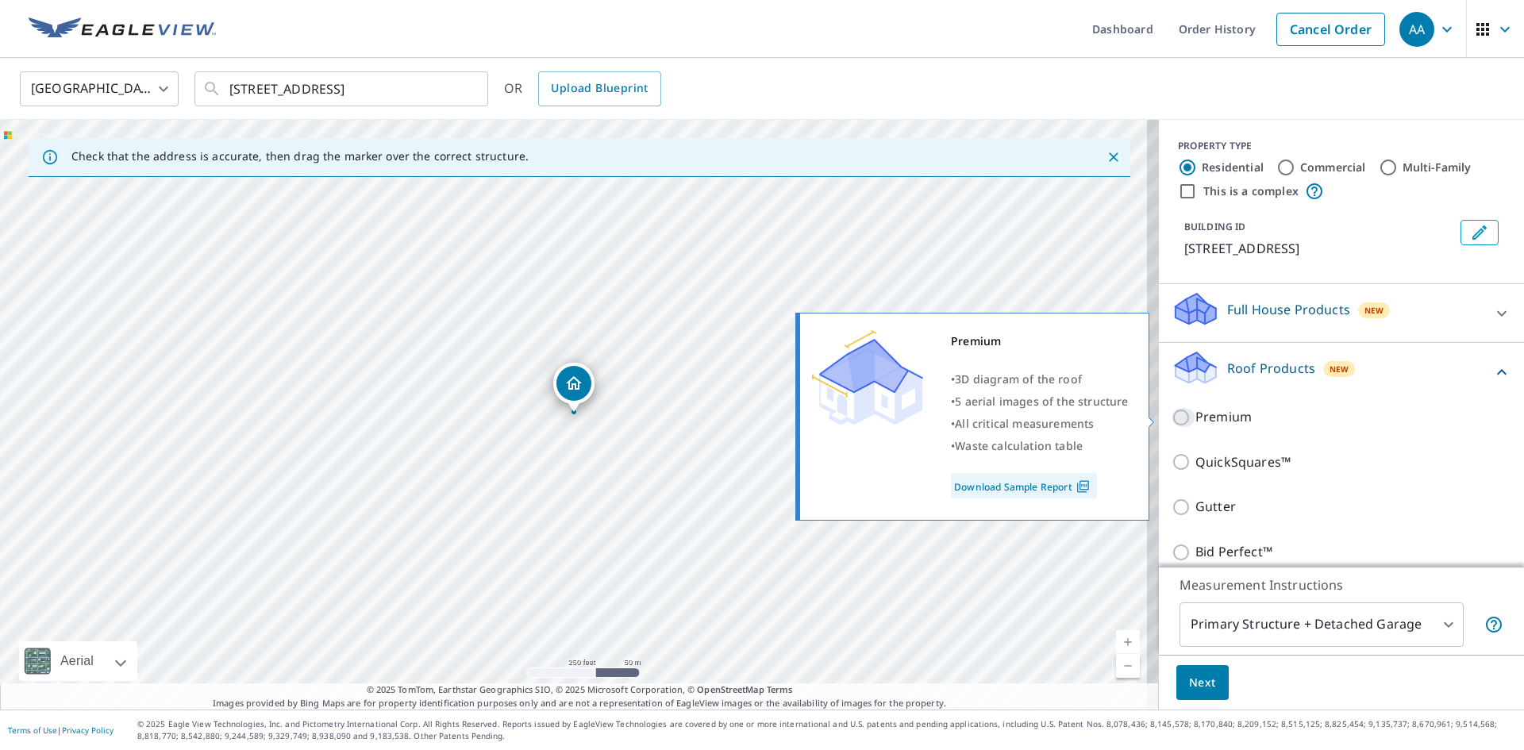
click at [1172, 415] on input "Premium" at bounding box center [1184, 417] width 24 height 19
checkbox input "true"
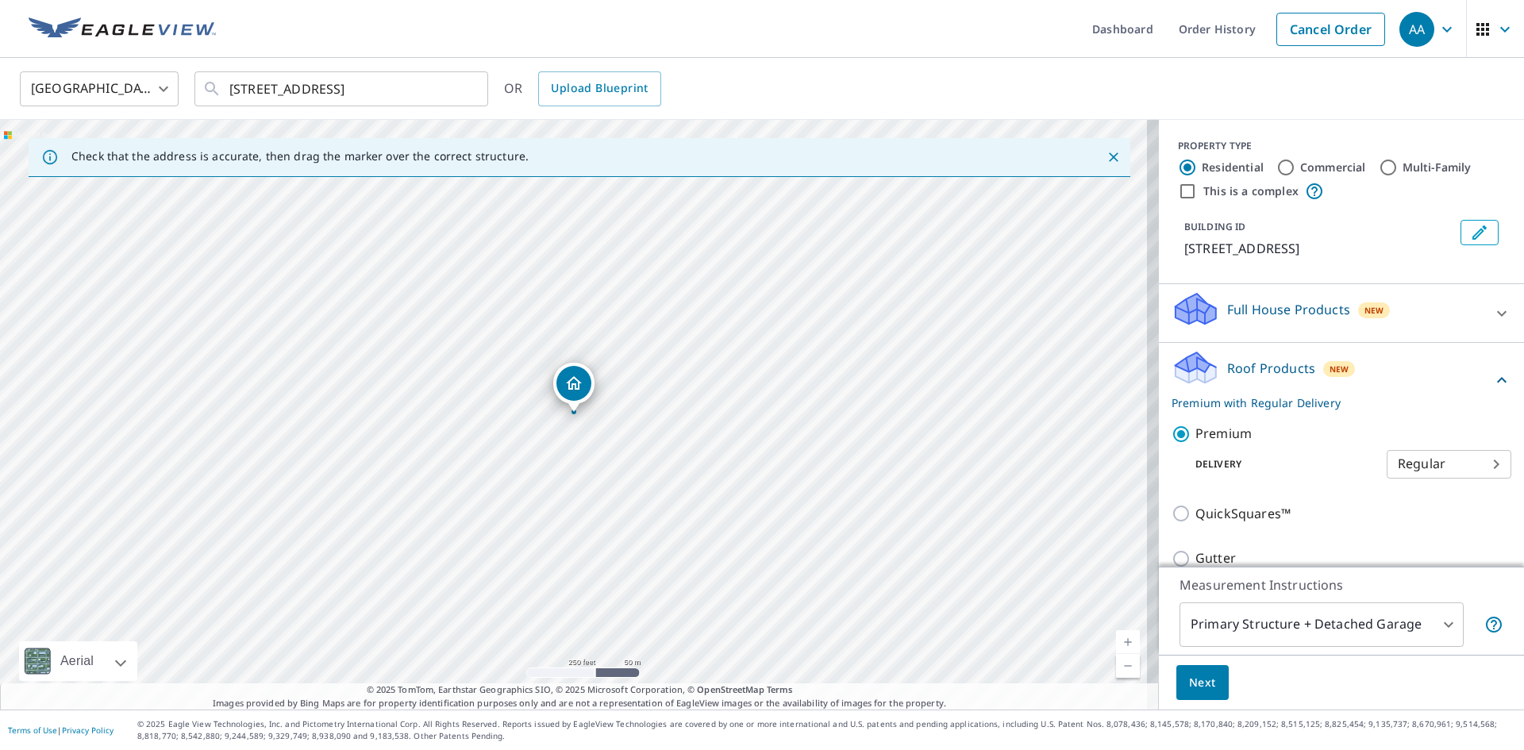
click at [1409, 476] on body "AA AA Dashboard Order History Cancel Order AA [GEOGRAPHIC_DATA] [GEOGRAPHIC_DAT…" at bounding box center [762, 375] width 1524 height 750
click at [1388, 513] on li "3 Hour" at bounding box center [1425, 521] width 125 height 29
type input "7"
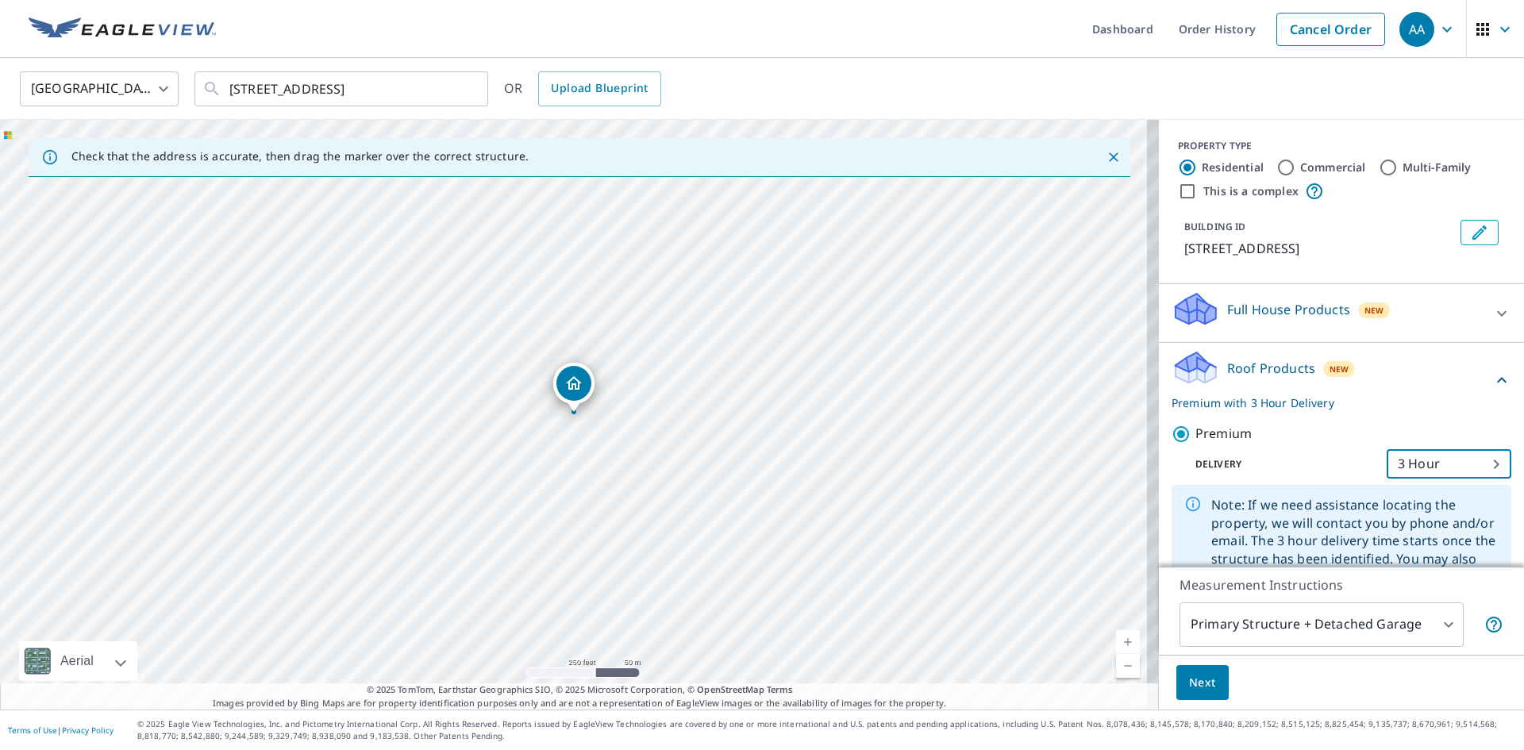
click at [1189, 683] on span "Next" at bounding box center [1202, 683] width 27 height 20
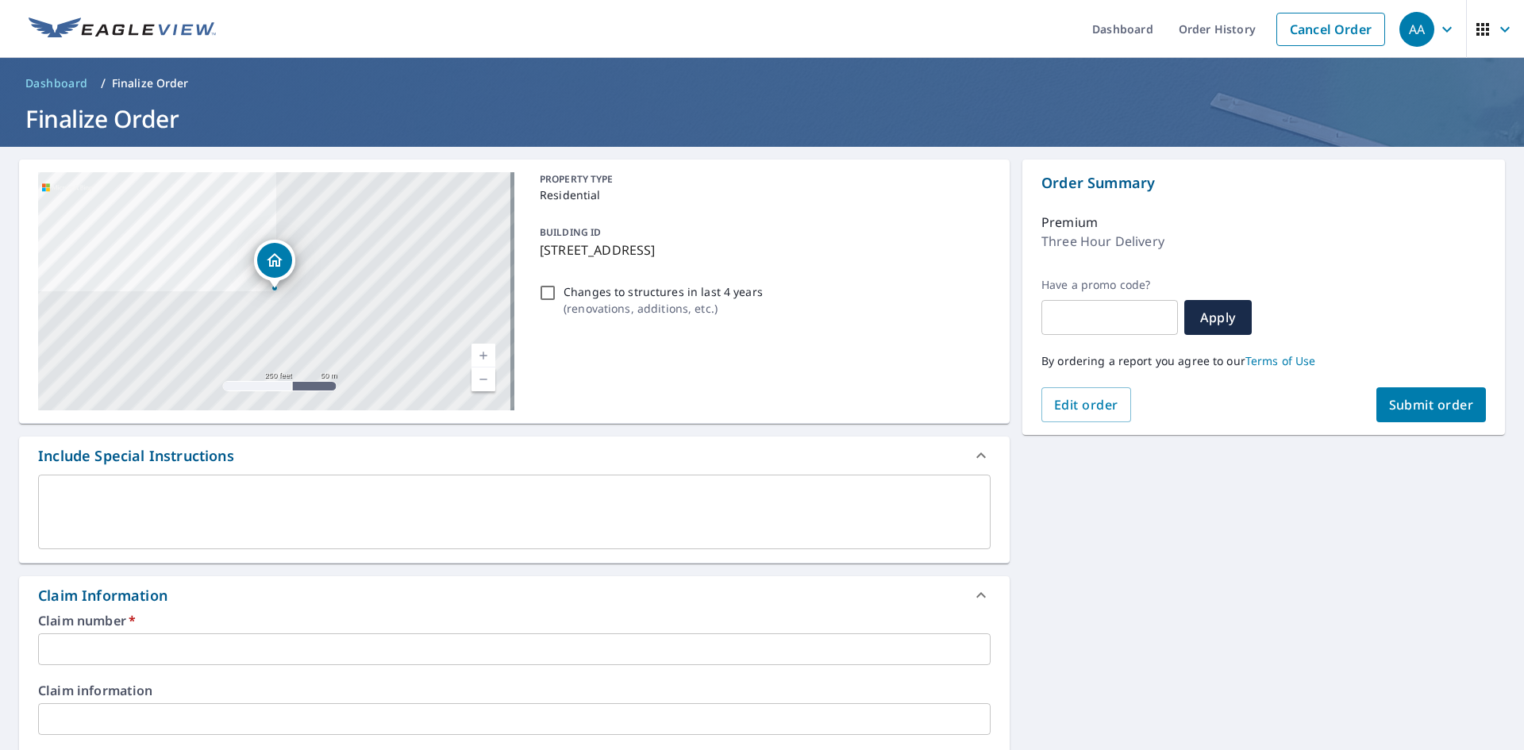
click at [225, 649] on input "text" at bounding box center [514, 650] width 953 height 32
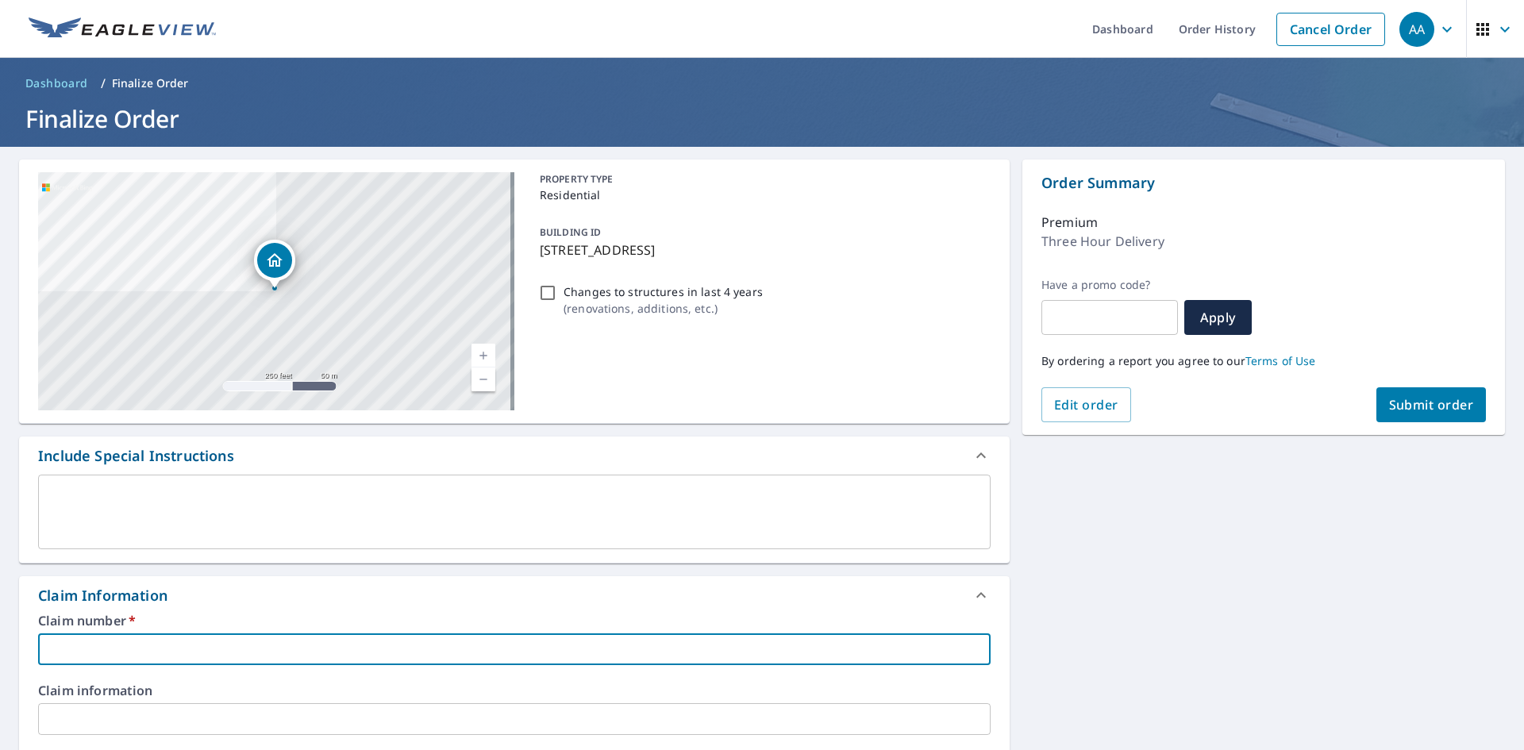
type input "g"
checkbox input "true"
type input "gi"
checkbox input "true"
type input "gib"
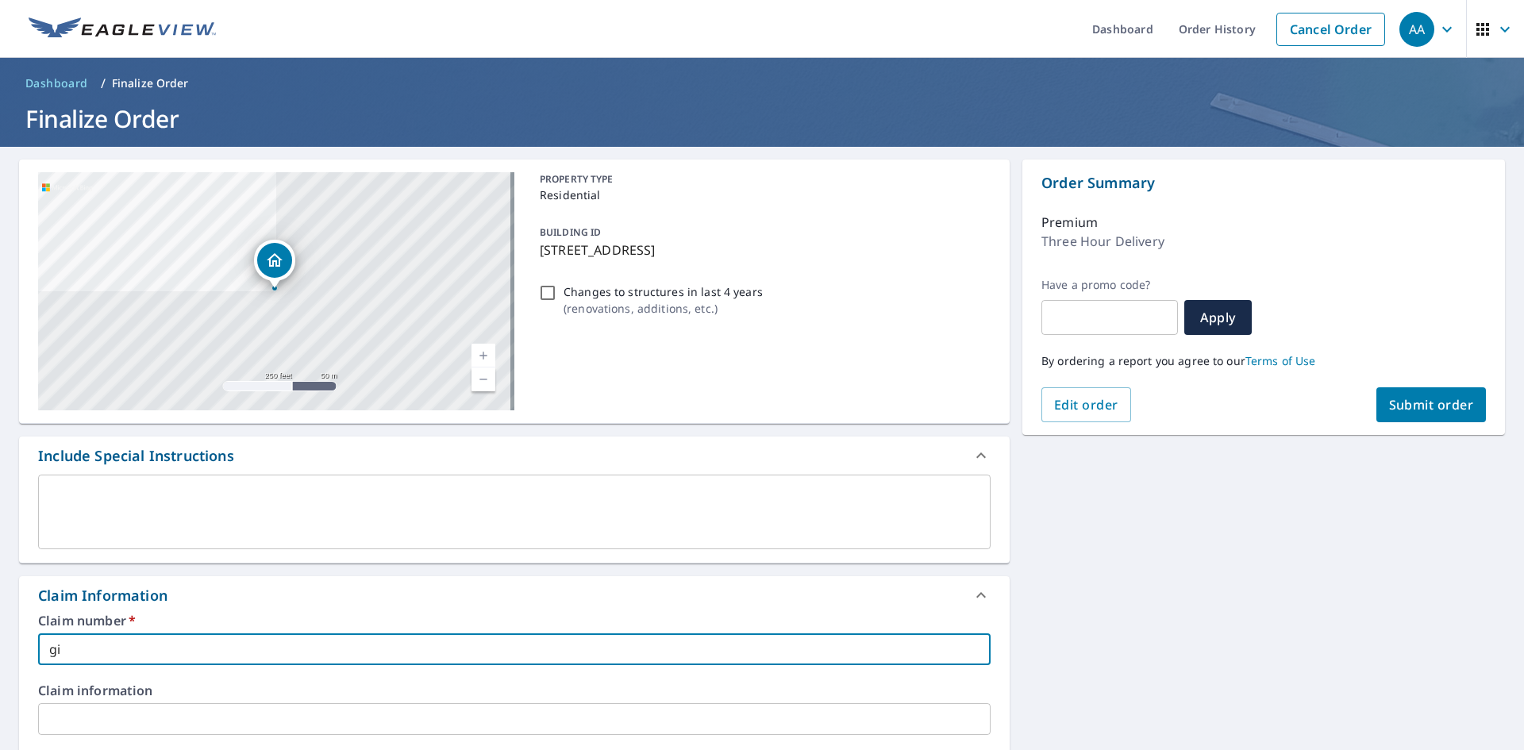
checkbox input "true"
type input "gibs"
checkbox input "true"
type input "gibso"
checkbox input "true"
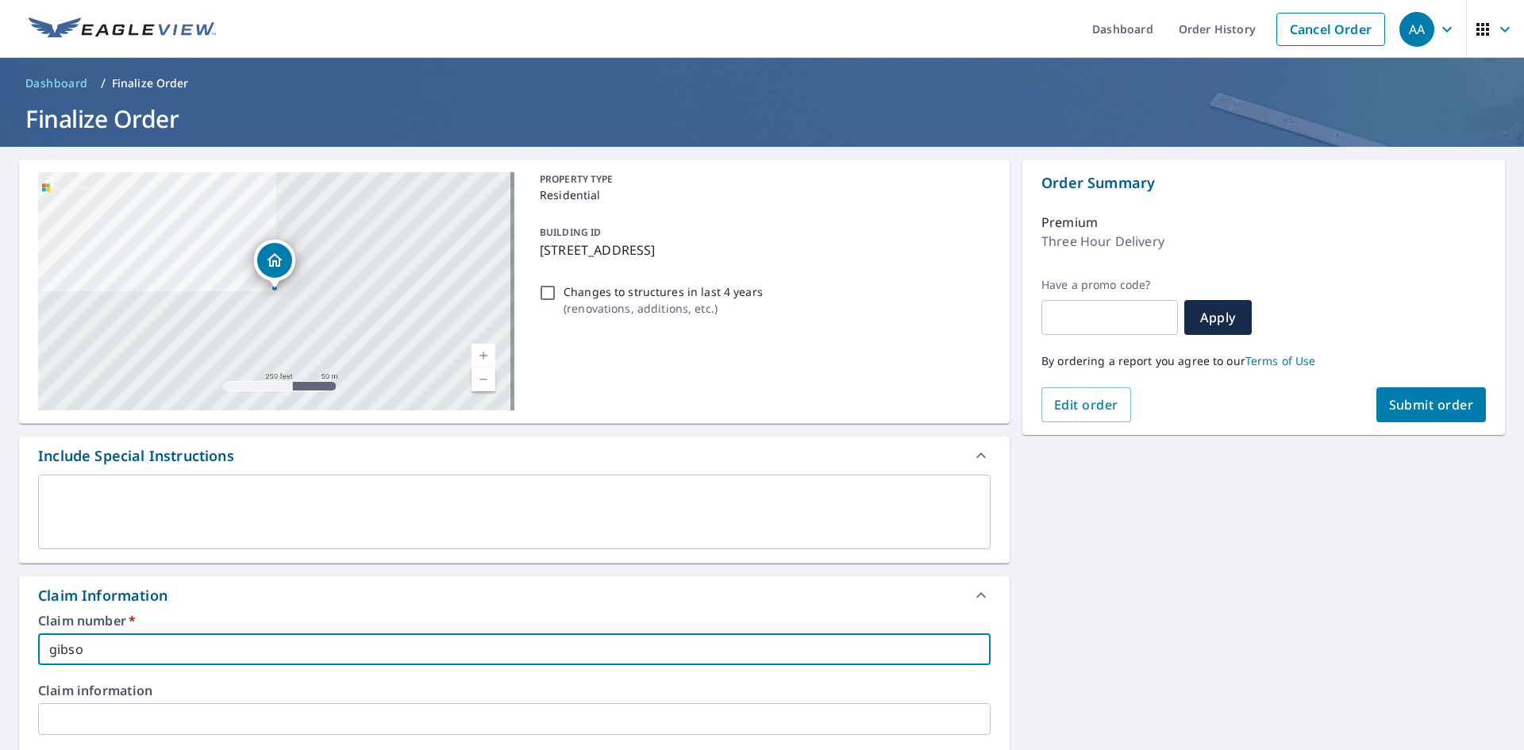
type input "[PERSON_NAME]"
checkbox input "true"
type input "[PERSON_NAME]"
click at [1454, 388] on button "Submit order" at bounding box center [1432, 404] width 110 height 35
checkbox input "true"
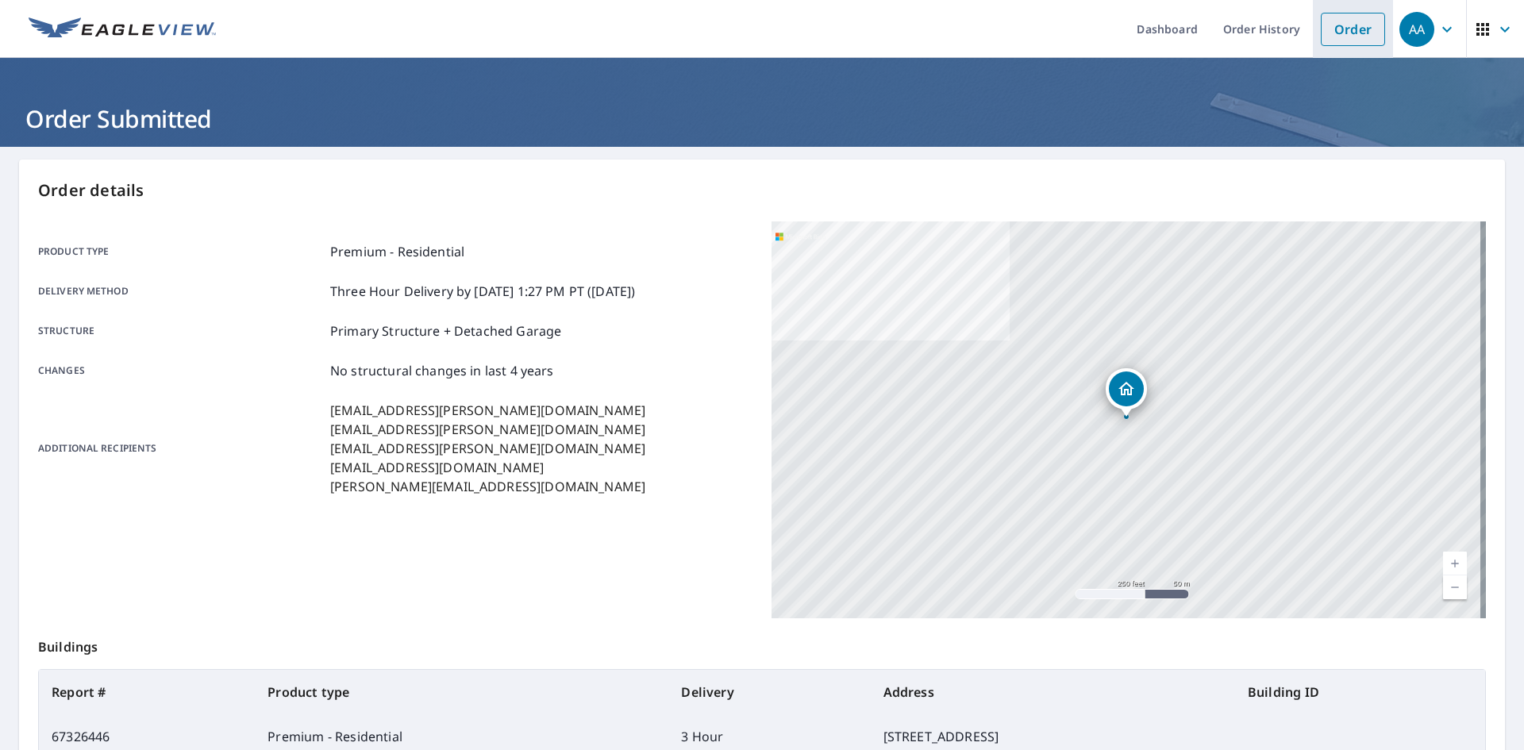
click at [1339, 24] on link "Order" at bounding box center [1353, 29] width 64 height 33
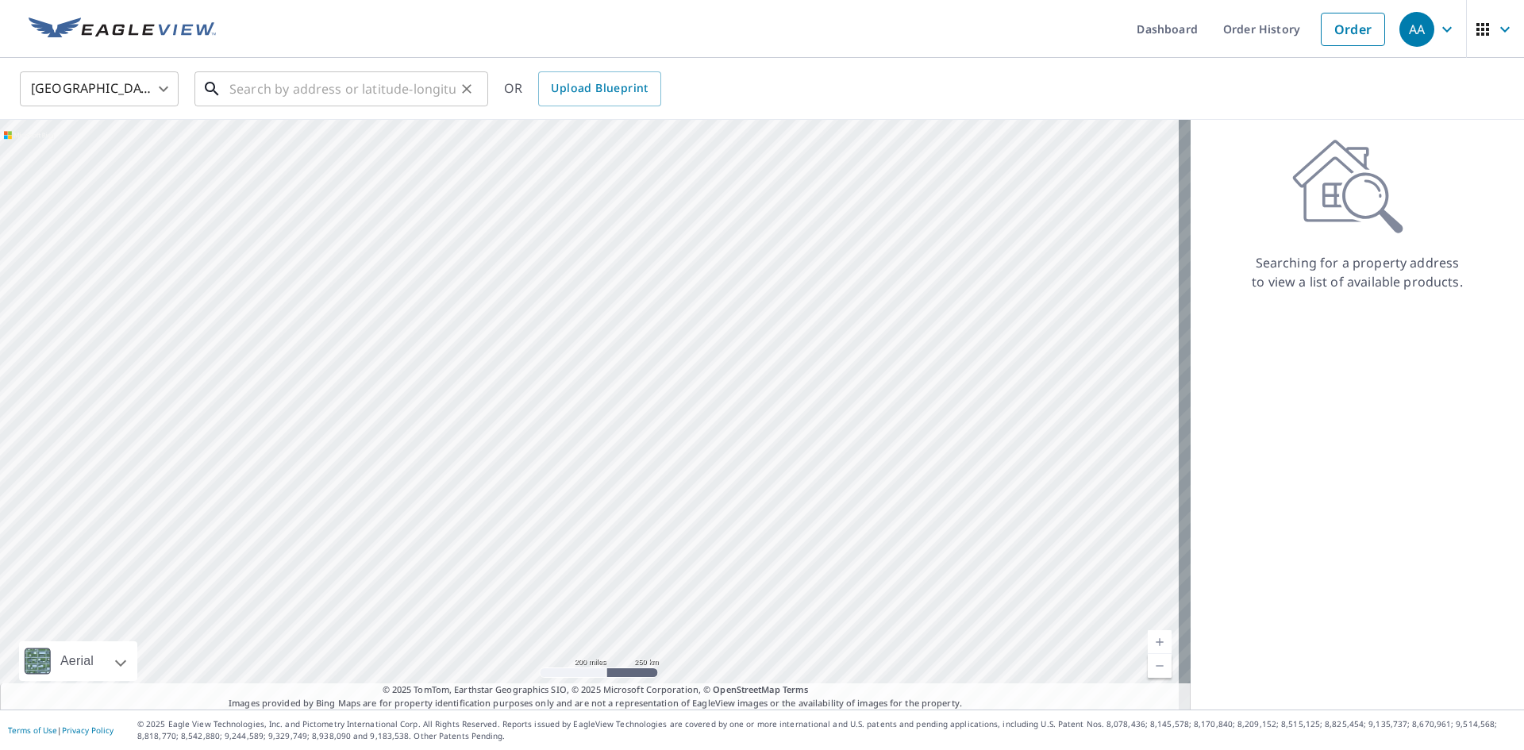
click at [290, 103] on input "text" at bounding box center [342, 89] width 226 height 44
paste input "125 w [PERSON_NAME]"
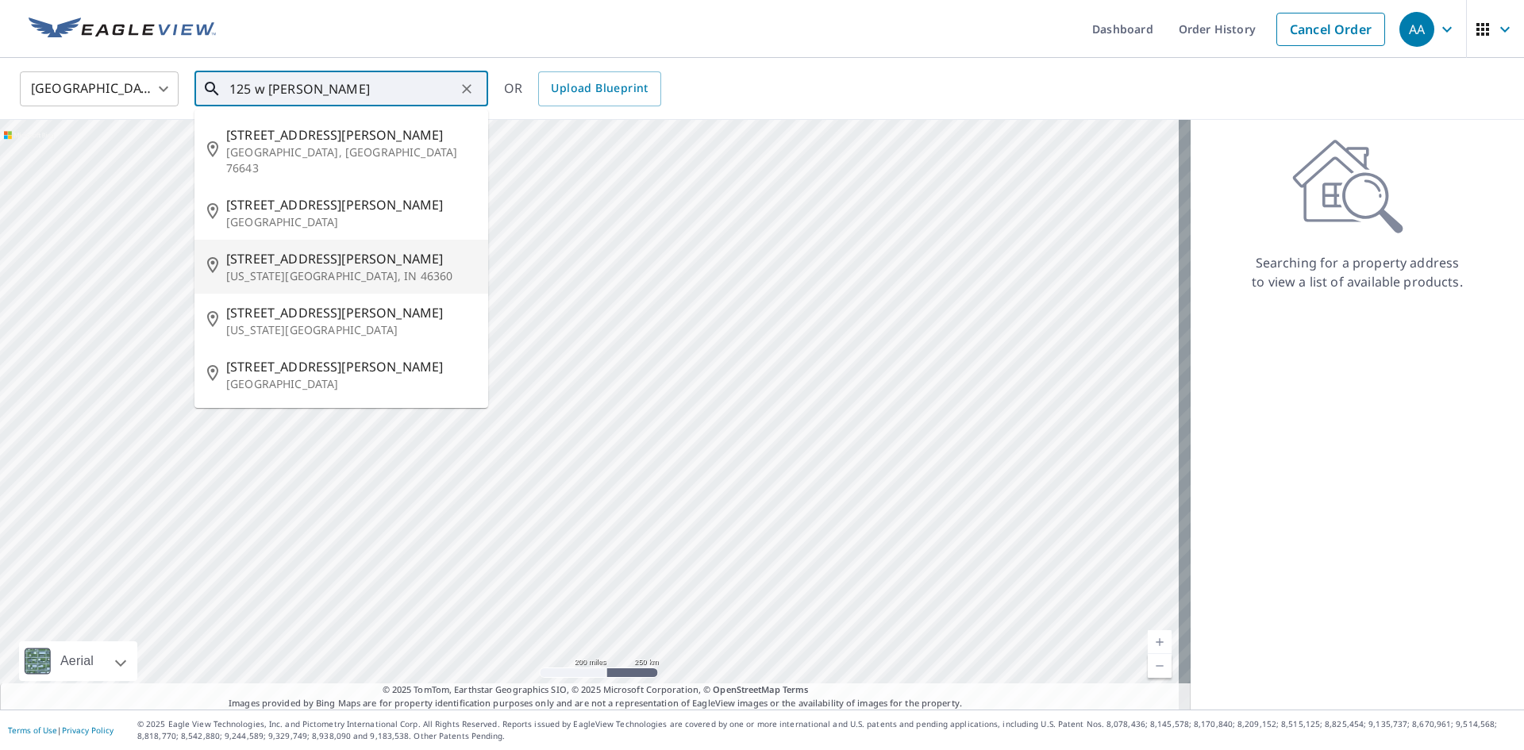
click at [351, 268] on p "[US_STATE][GEOGRAPHIC_DATA], IN 46360" at bounding box center [350, 276] width 249 height 16
type input "[STREET_ADDRESS][PERSON_NAME][US_STATE]"
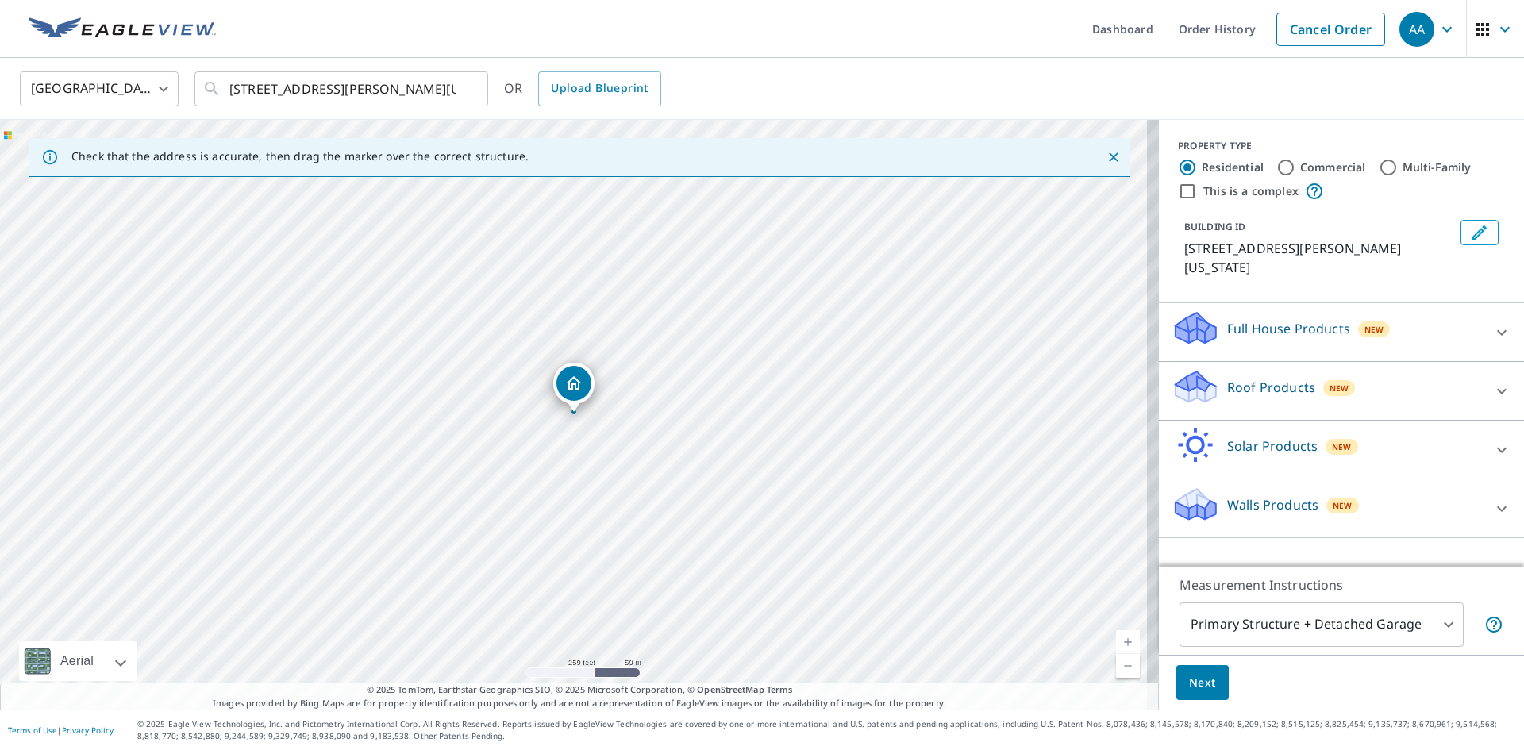
click at [1356, 376] on div "Roof Products New" at bounding box center [1327, 390] width 311 height 45
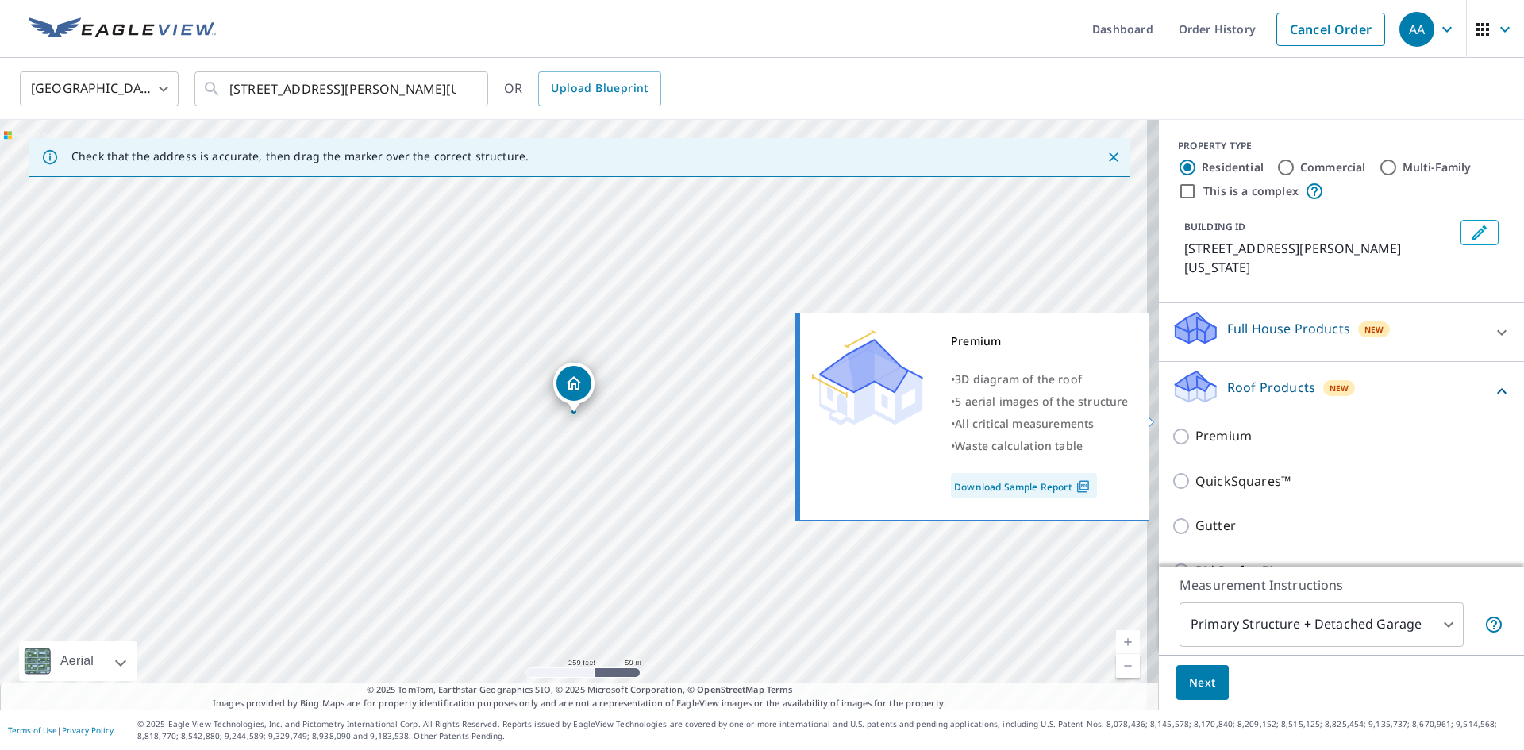
click at [1196, 426] on p "Premium" at bounding box center [1224, 436] width 56 height 20
click at [1188, 427] on input "Premium" at bounding box center [1184, 436] width 24 height 19
checkbox input "true"
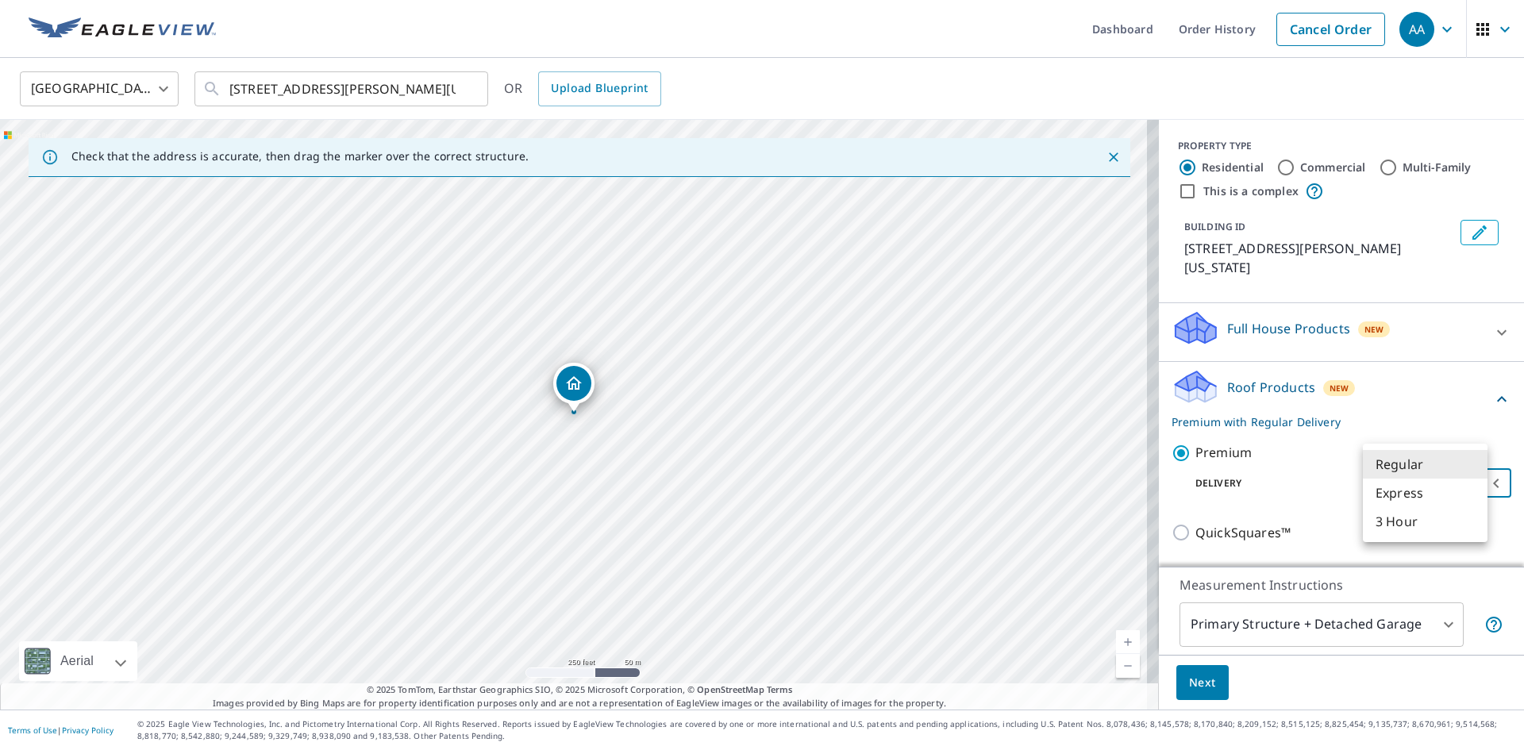
click at [1374, 464] on body "AA AA Dashboard Order History Cancel Order AA [GEOGRAPHIC_DATA] [GEOGRAPHIC_DAT…" at bounding box center [762, 375] width 1524 height 750
click at [1382, 526] on li "3 Hour" at bounding box center [1425, 521] width 125 height 29
type input "7"
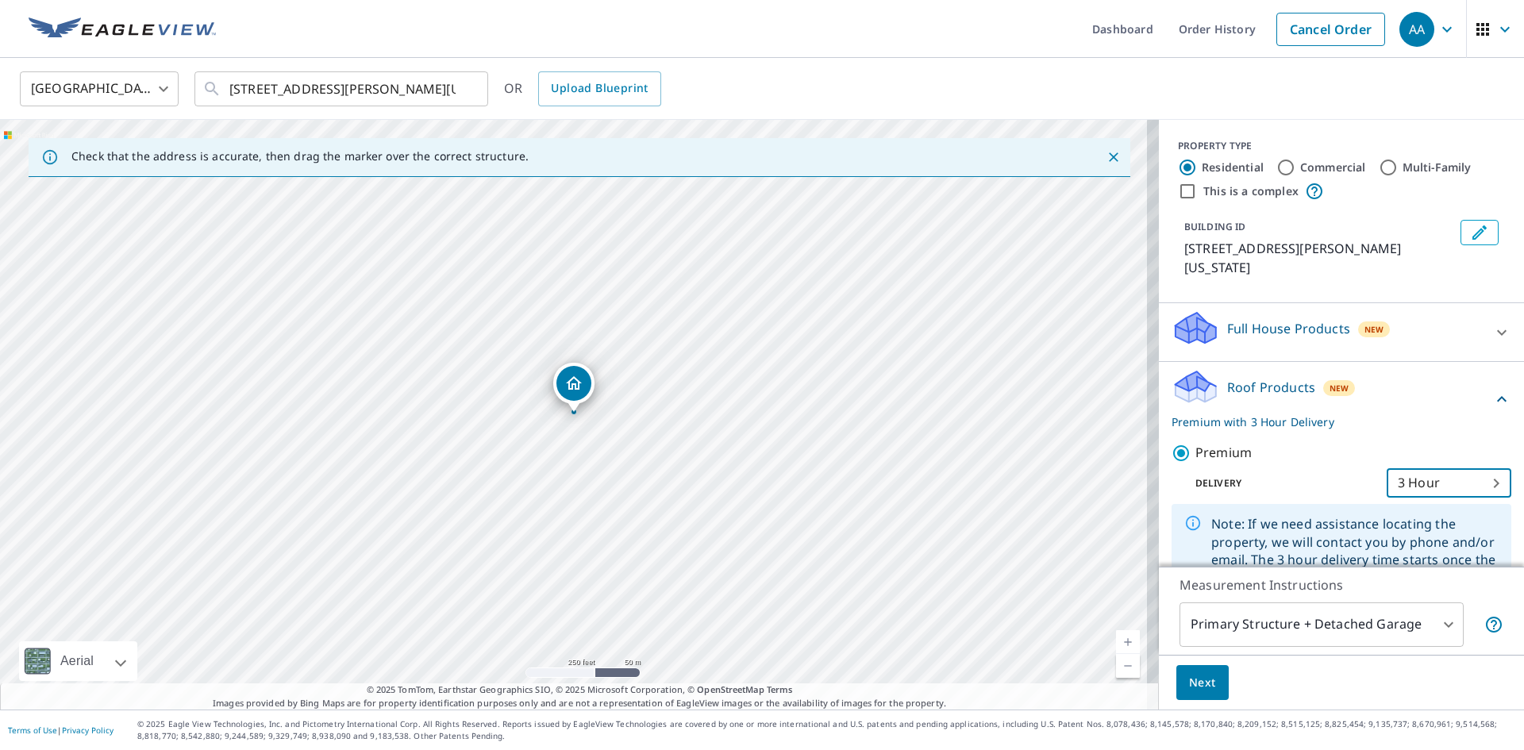
click at [1200, 684] on span "Next" at bounding box center [1202, 683] width 27 height 20
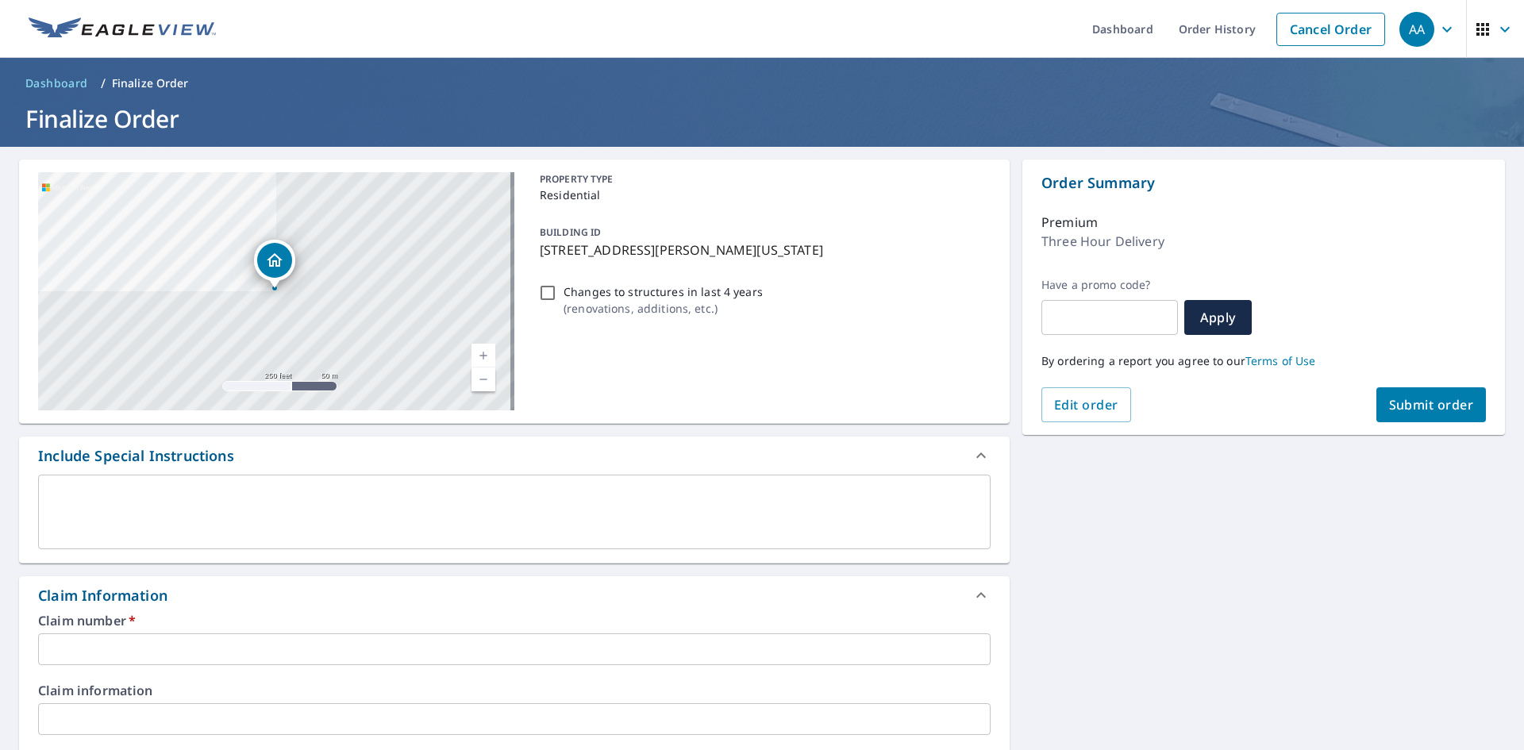
click at [168, 661] on input "text" at bounding box center [514, 650] width 953 height 32
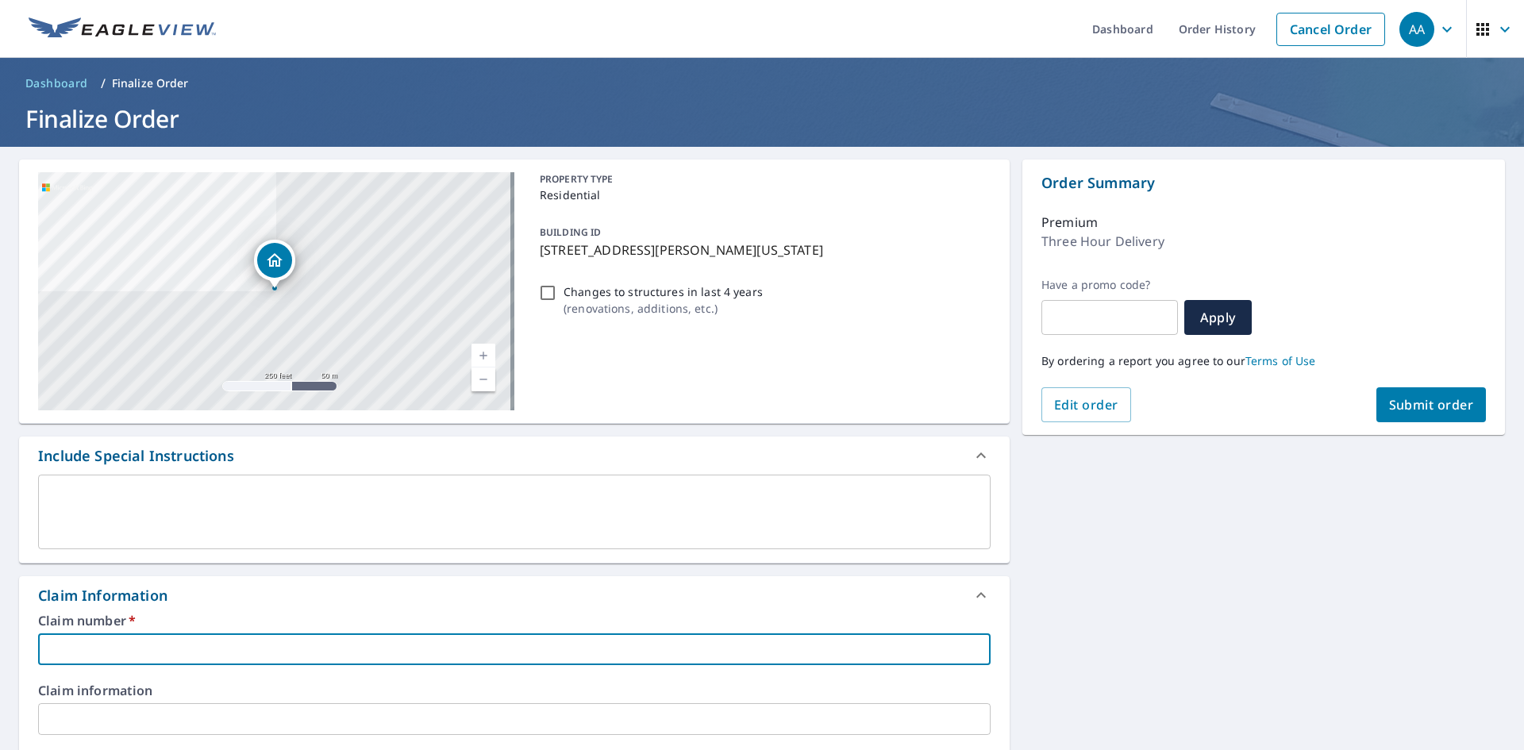
type input "1"
checkbox input "true"
type input "12"
checkbox input "true"
type input "125"
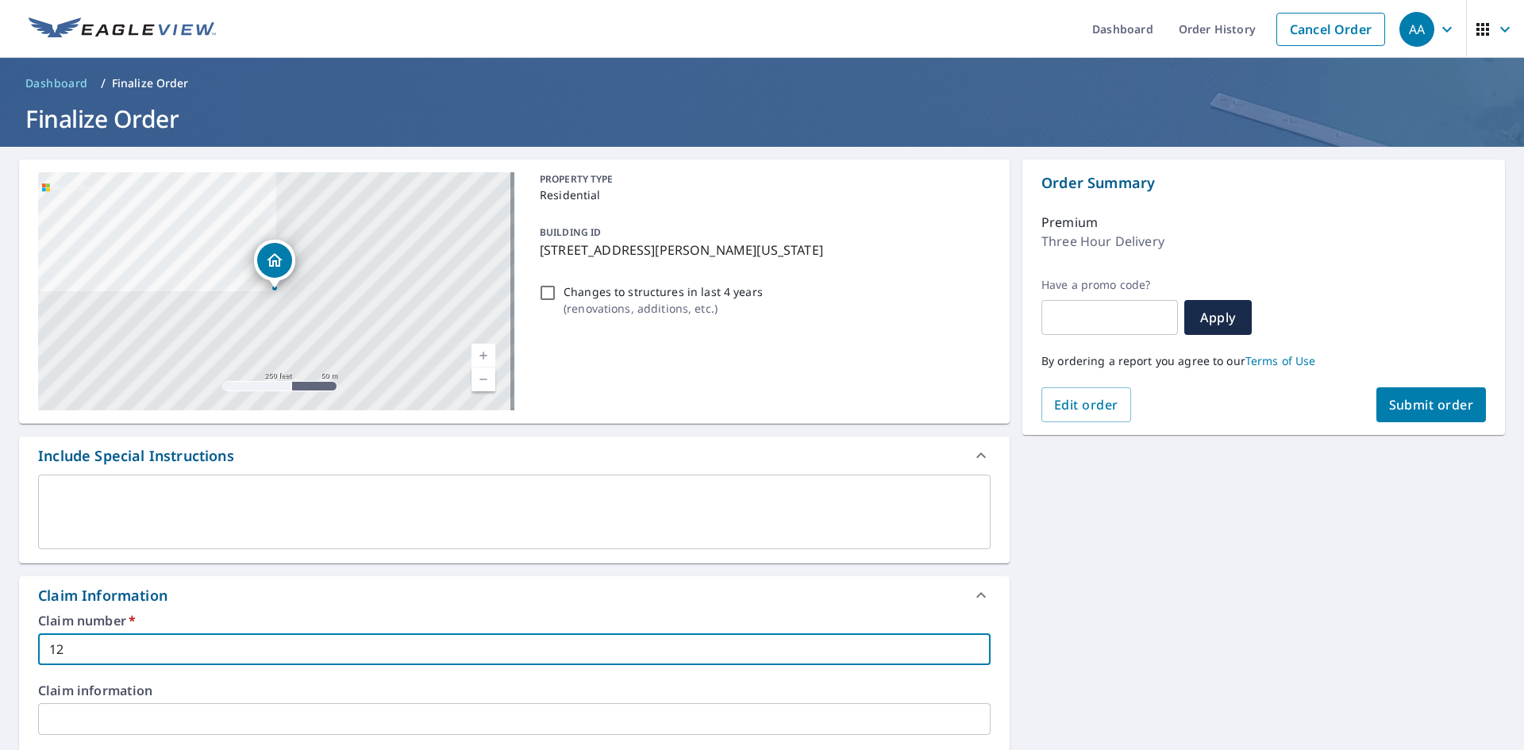
checkbox input "true"
type input "125"
click at [1394, 409] on span "Submit order" at bounding box center [1431, 404] width 85 height 17
checkbox input "true"
